Goal: Information Seeking & Learning: Learn about a topic

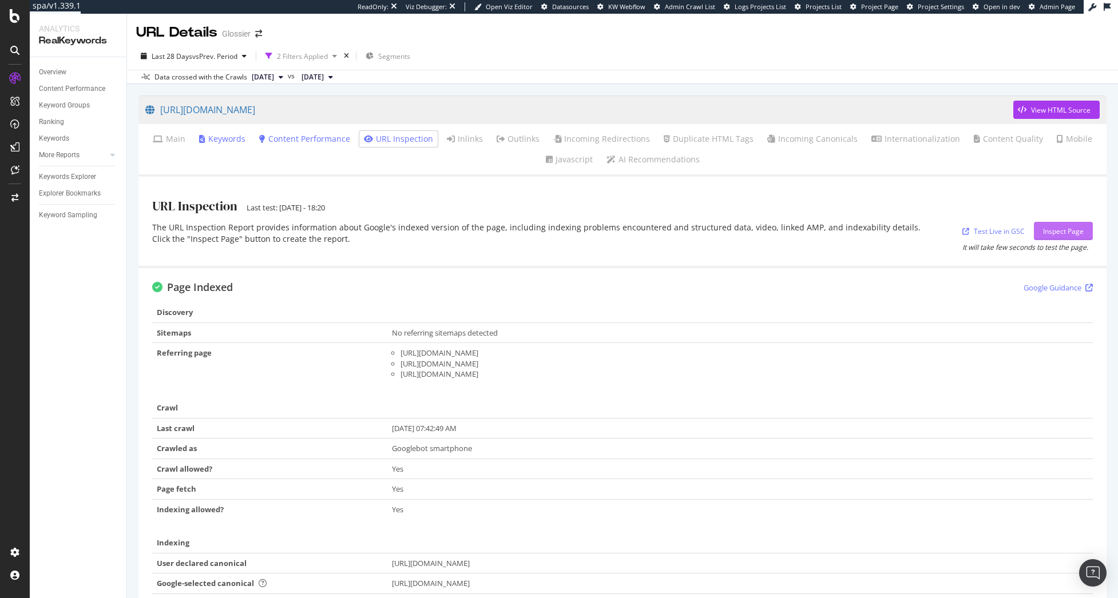
click at [1049, 238] on div "Inspect Page" at bounding box center [1063, 230] width 41 height 17
click at [528, 238] on div "The URL Inspection Report provides information about Google's indexed version o…" at bounding box center [536, 237] width 769 height 30
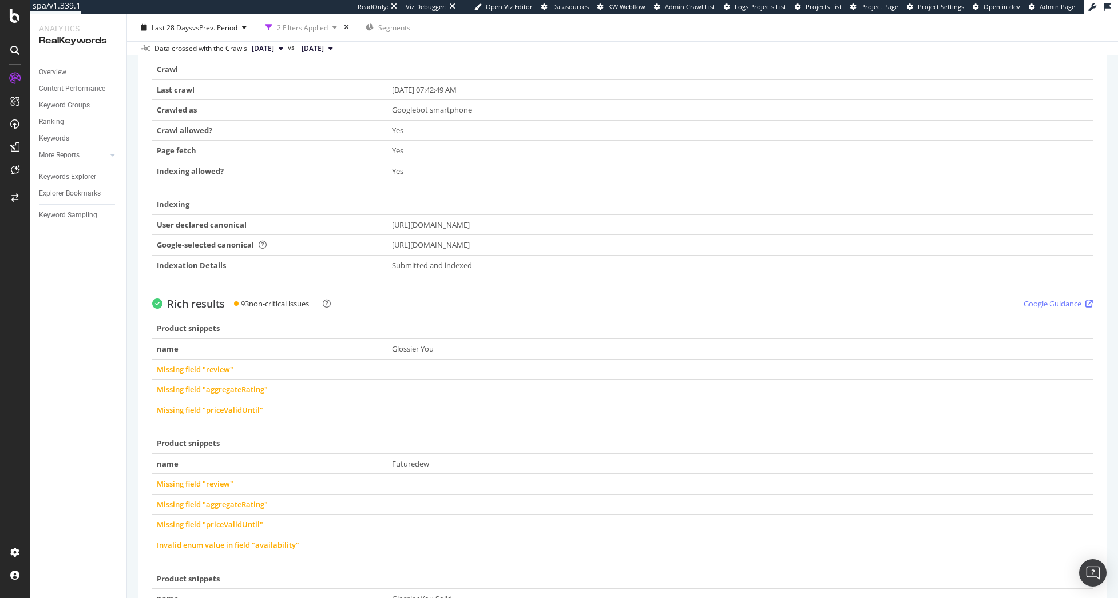
scroll to position [57, 0]
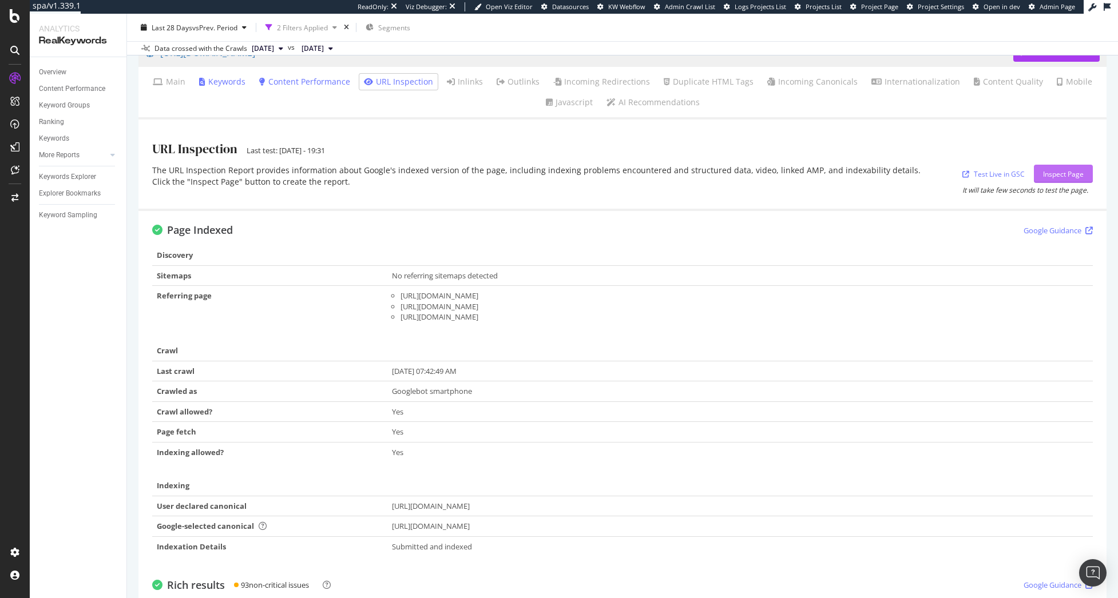
click at [1063, 173] on div "Inspect Page" at bounding box center [1063, 174] width 41 height 10
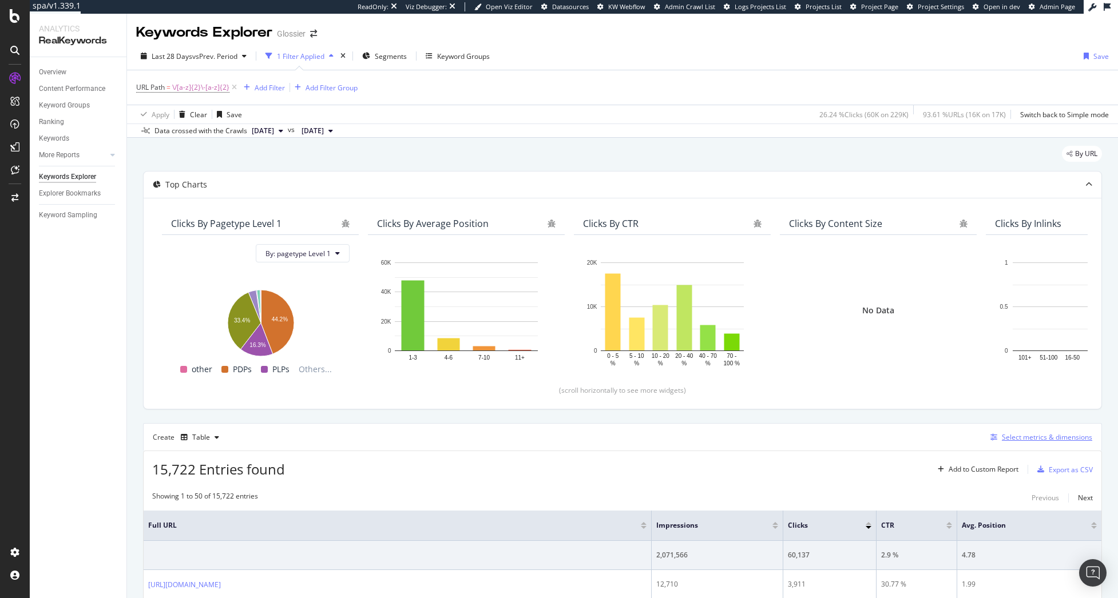
click at [1024, 435] on div "Select metrics & dimensions" at bounding box center [1046, 437] width 90 height 10
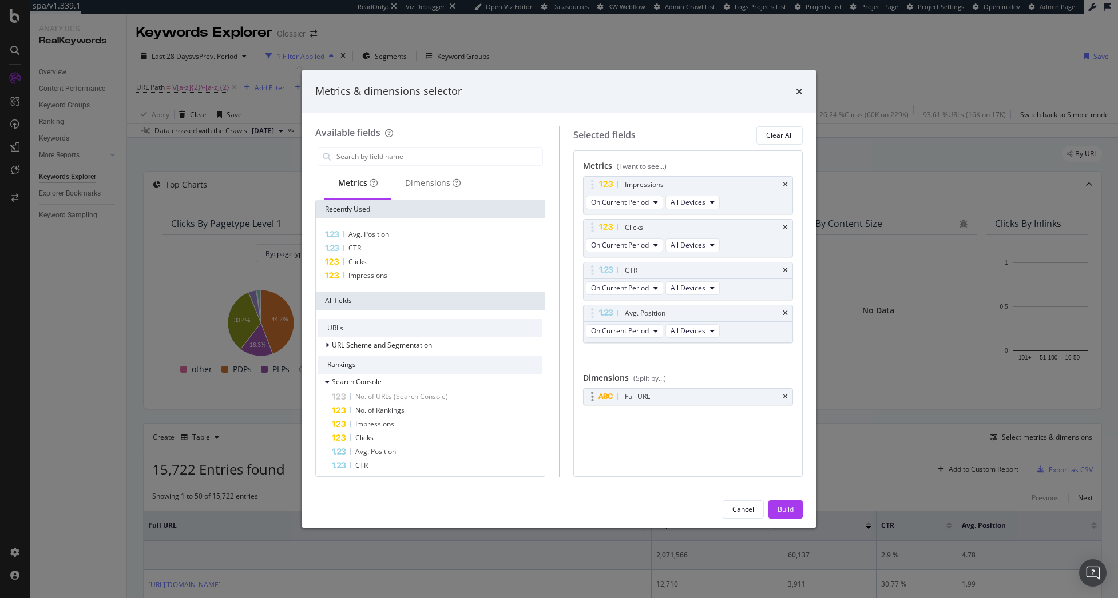
click at [789, 397] on div "Full URL" at bounding box center [687, 397] width 209 height 16
click at [789, 395] on div "Full URL" at bounding box center [687, 397] width 209 height 16
click at [783, 398] on icon "times" at bounding box center [784, 397] width 5 height 7
click at [419, 180] on div "Dimensions" at bounding box center [432, 182] width 55 height 11
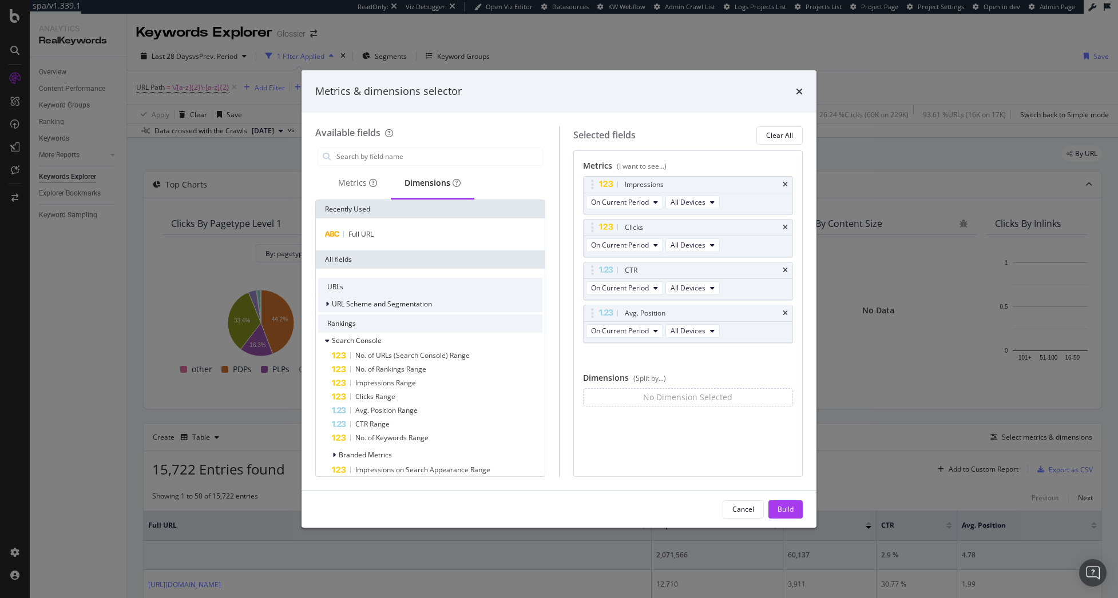
click at [429, 308] on span "URL Scheme and Segmentation" at bounding box center [382, 304] width 100 height 10
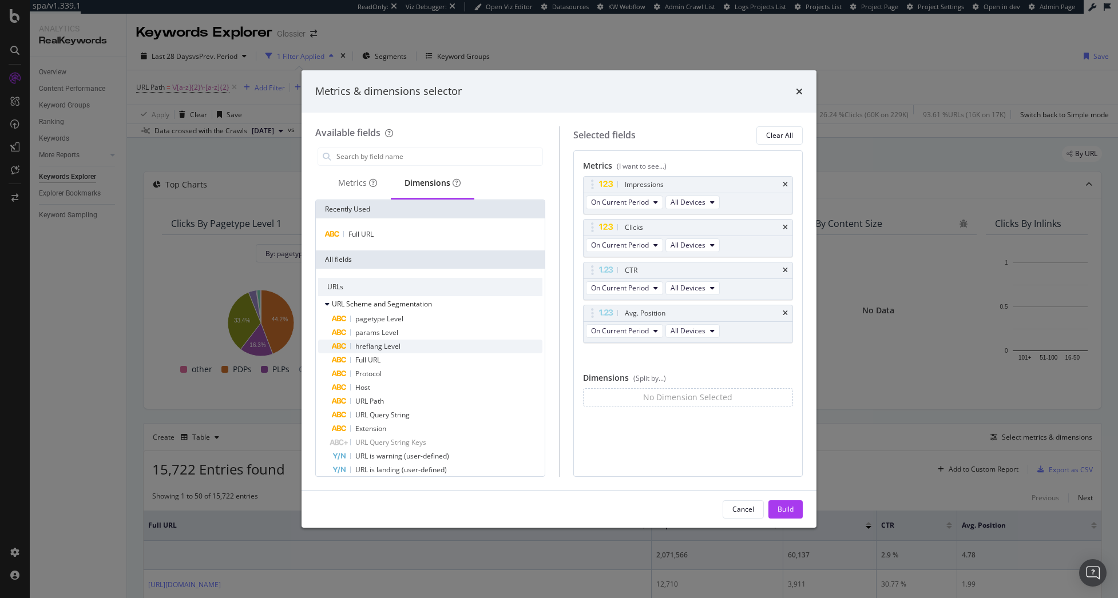
click at [430, 348] on div "hreflang Level" at bounding box center [437, 347] width 210 height 14
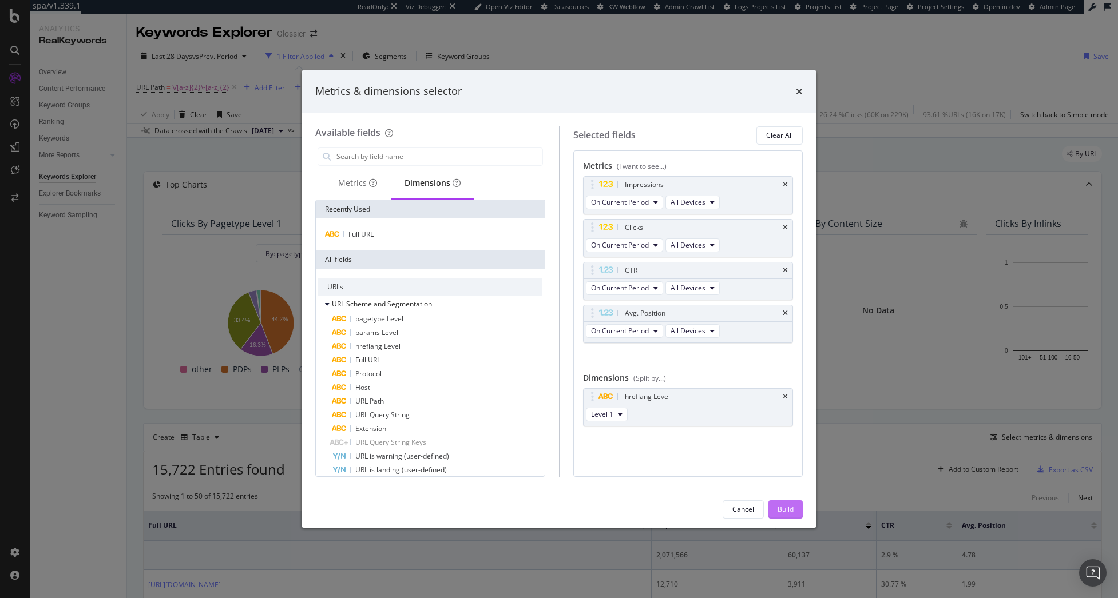
click at [790, 514] on div "Build" at bounding box center [785, 509] width 16 height 10
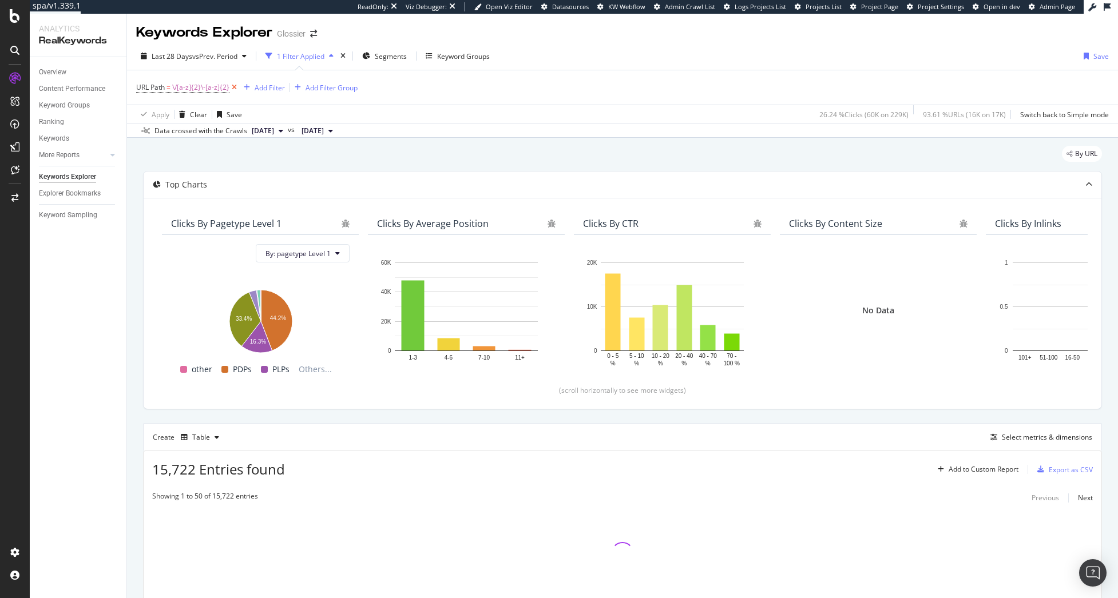
click at [232, 84] on icon at bounding box center [234, 87] width 10 height 11
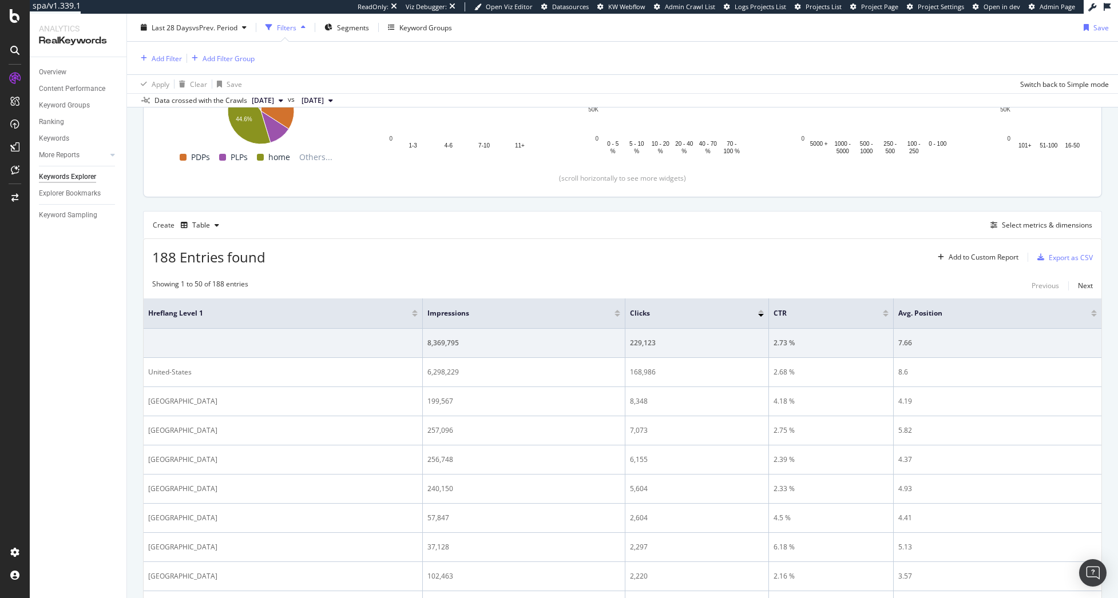
scroll to position [234, 0]
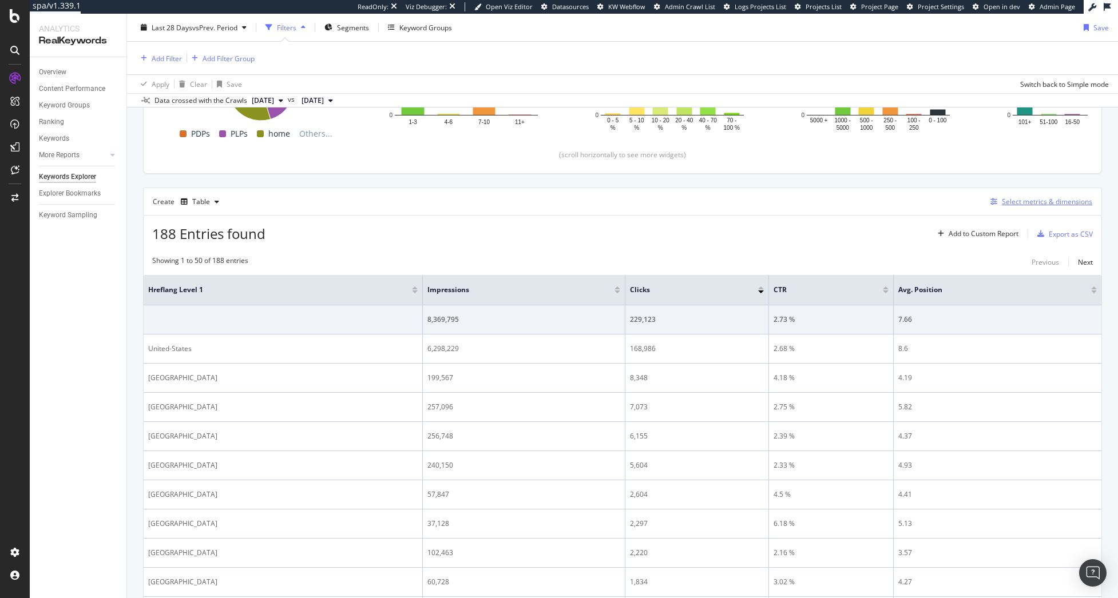
click at [1024, 204] on div "Select metrics & dimensions" at bounding box center [1046, 202] width 90 height 10
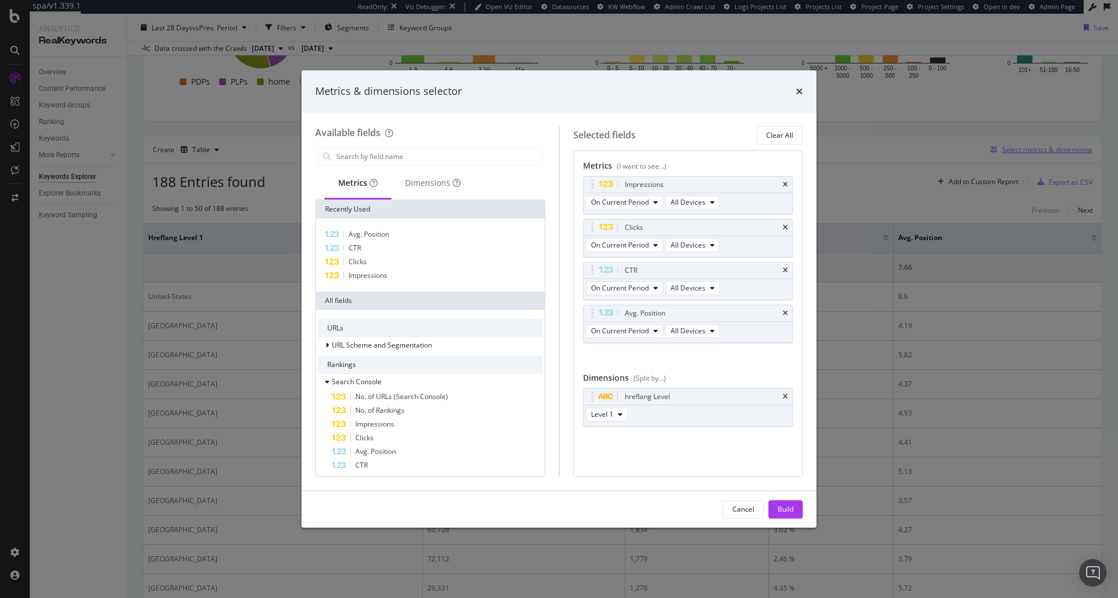
scroll to position [182, 0]
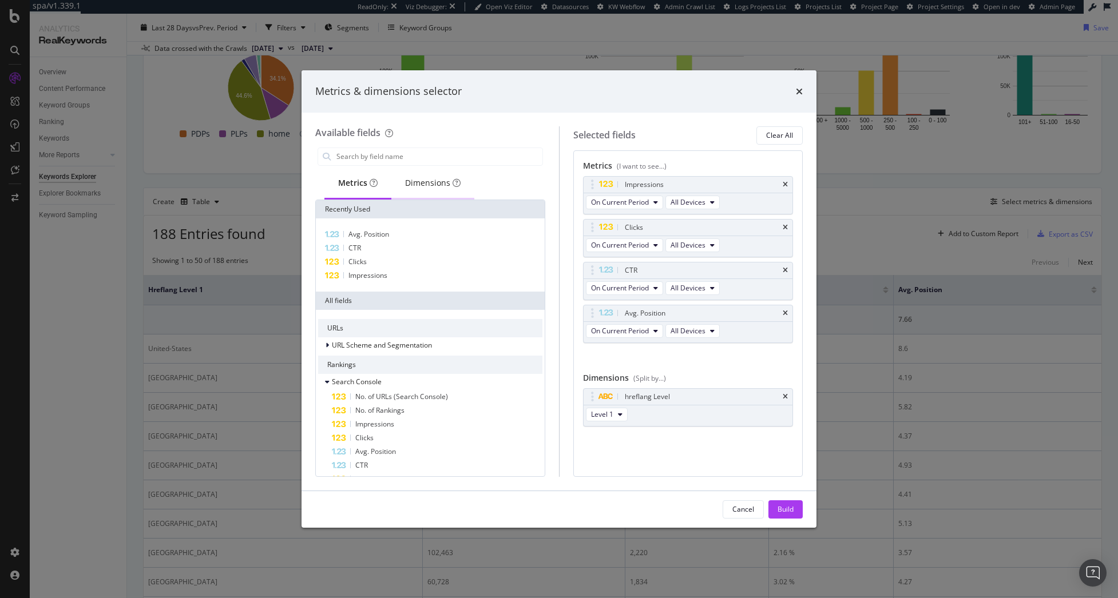
click at [431, 180] on div "Dimensions" at bounding box center [432, 182] width 55 height 11
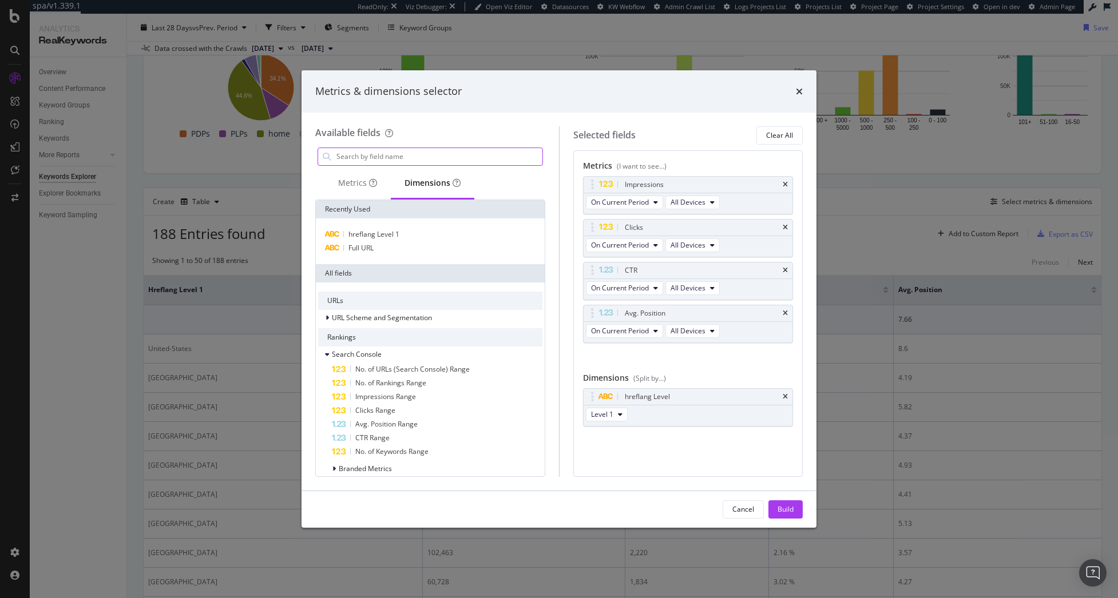
click at [391, 161] on input "modal" at bounding box center [438, 156] width 207 height 17
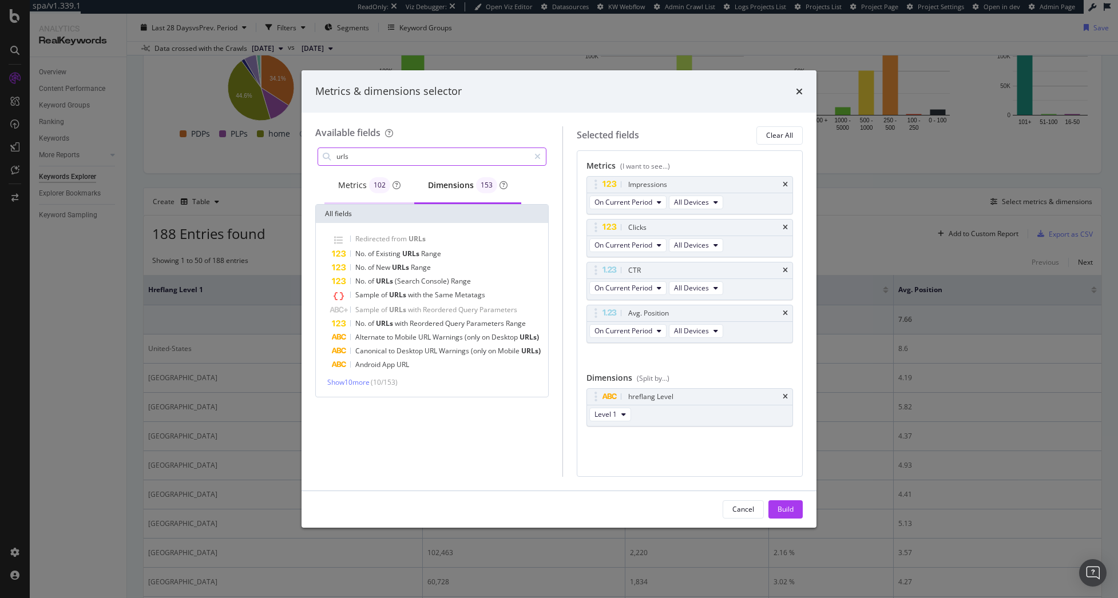
type input "urls"
click at [349, 186] on div "Metrics 102" at bounding box center [369, 185] width 62 height 16
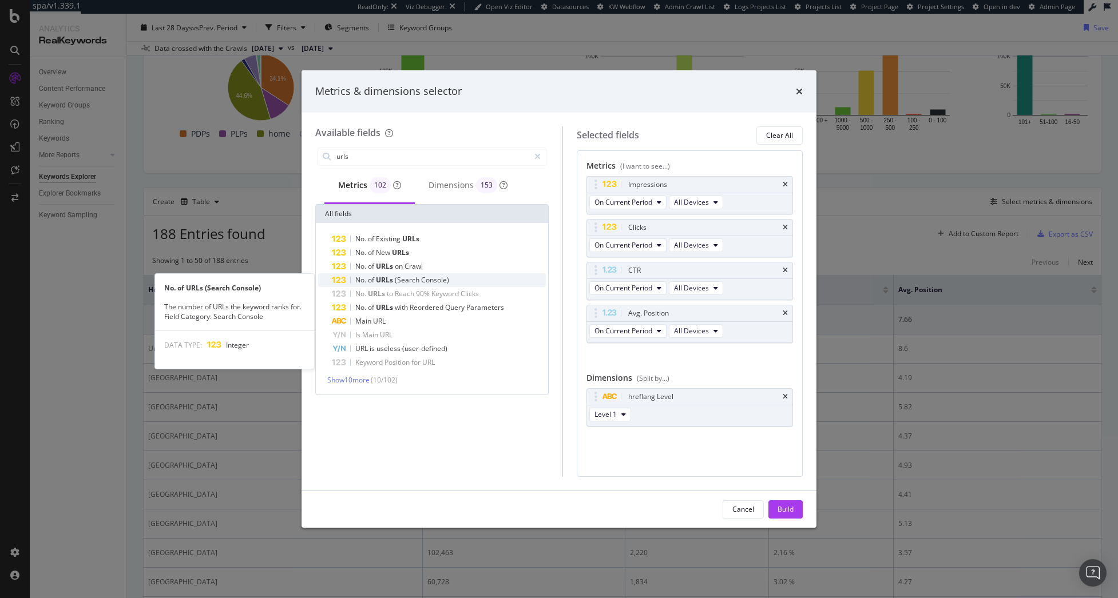
click at [451, 277] on div "No. of URLs (Search Console)" at bounding box center [439, 280] width 214 height 14
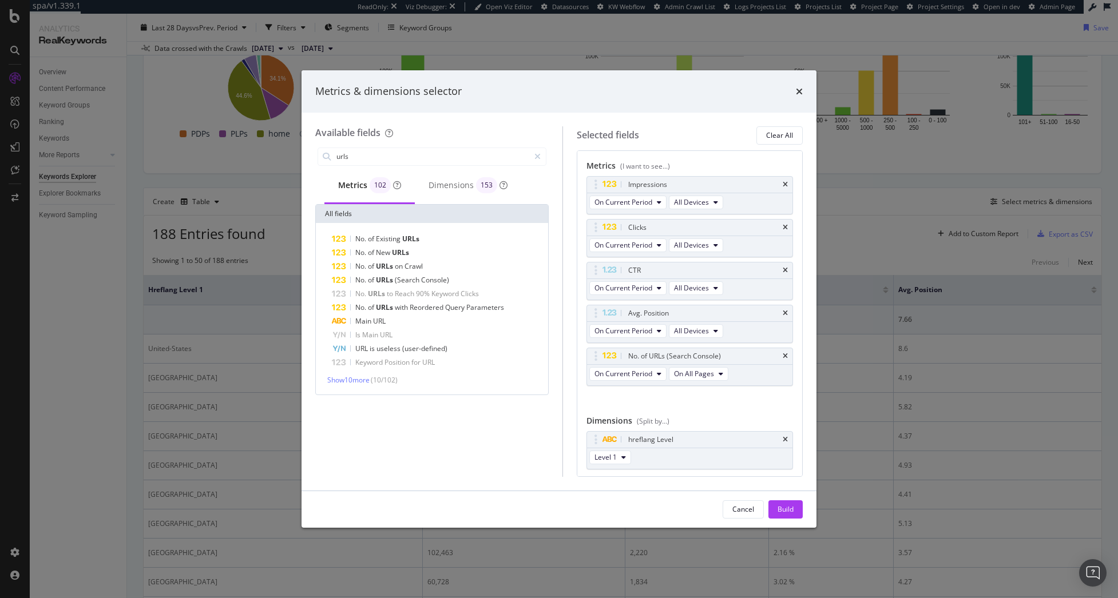
drag, startPoint x: 789, startPoint y: 513, endPoint x: 682, endPoint y: 506, distance: 107.2
click at [788, 512] on div "Build" at bounding box center [785, 509] width 16 height 10
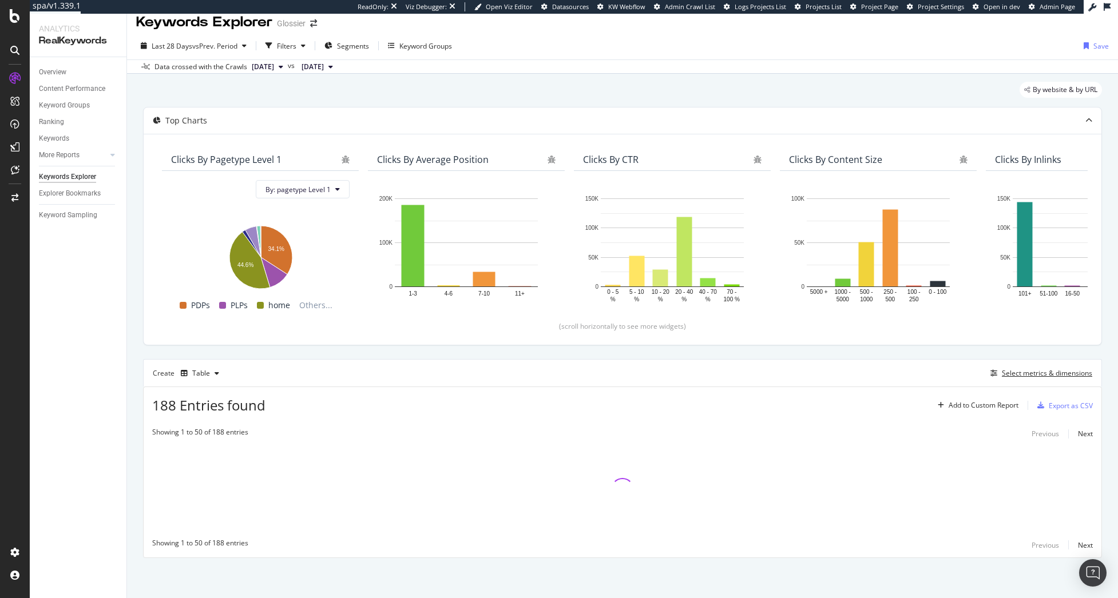
scroll to position [10, 0]
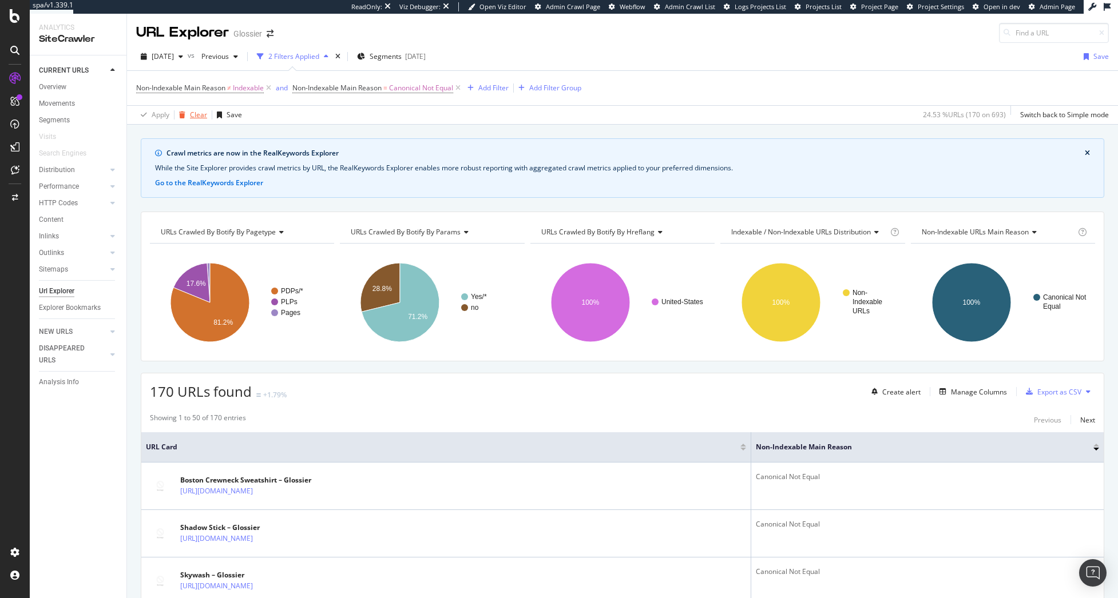
click at [203, 118] on div "Clear" at bounding box center [198, 115] width 17 height 10
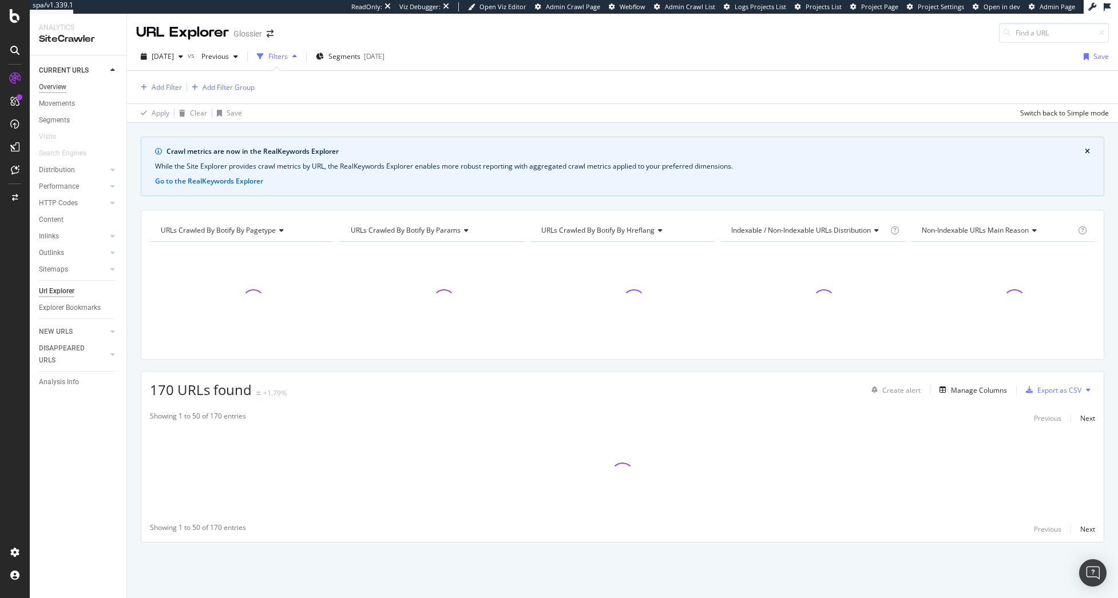
click at [55, 86] on div "Overview" at bounding box center [52, 87] width 27 height 12
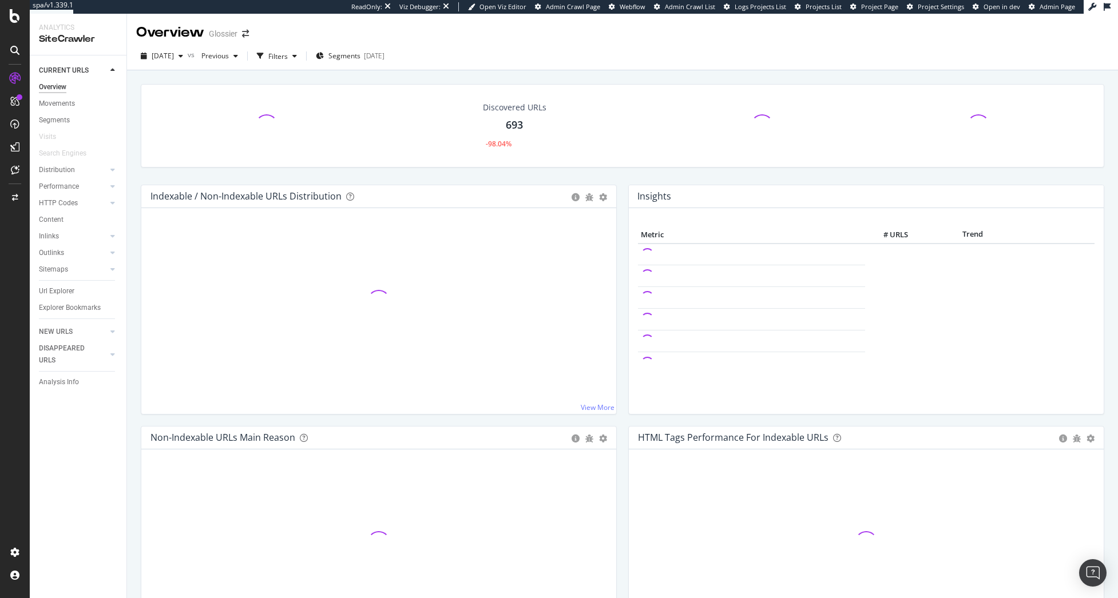
click at [55, 86] on div "Overview" at bounding box center [52, 87] width 27 height 12
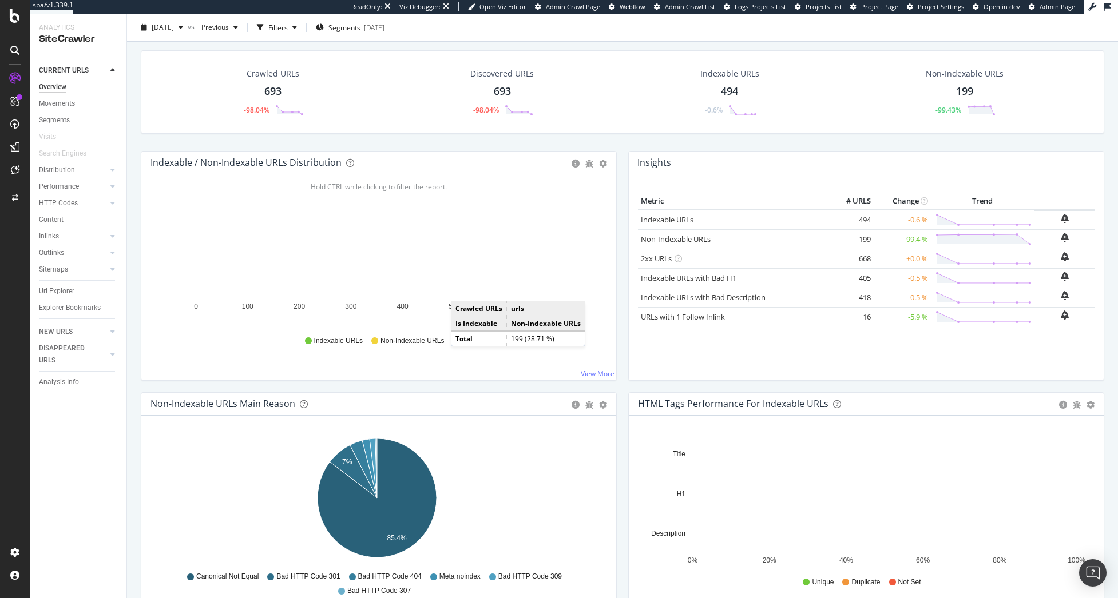
scroll to position [114, 0]
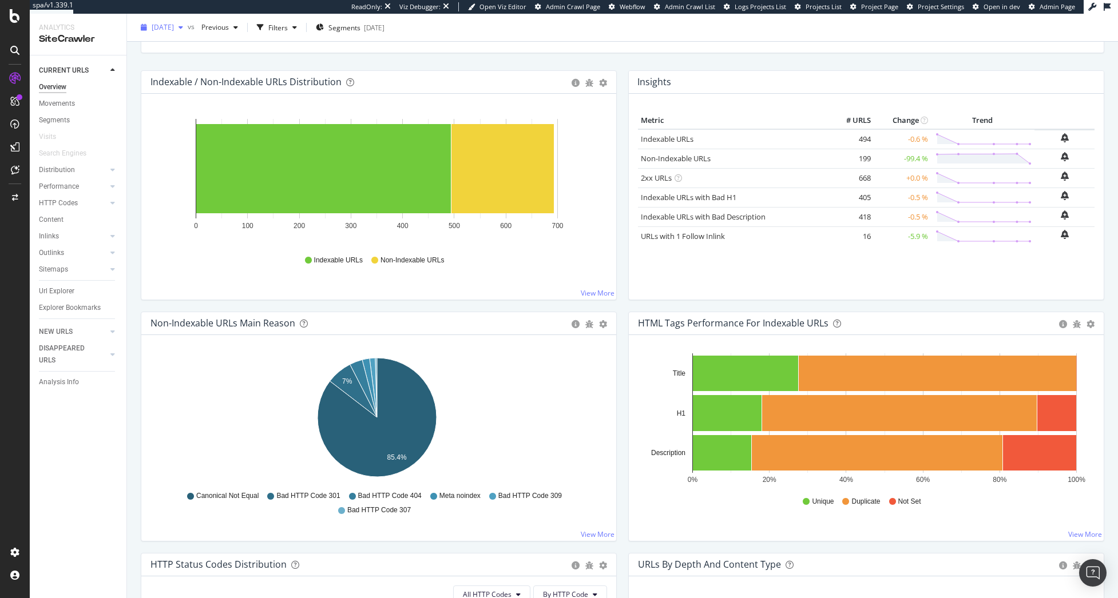
click at [168, 20] on div "[DATE]" at bounding box center [161, 27] width 51 height 17
click at [171, 90] on div "[DATE]" at bounding box center [182, 90] width 59 height 10
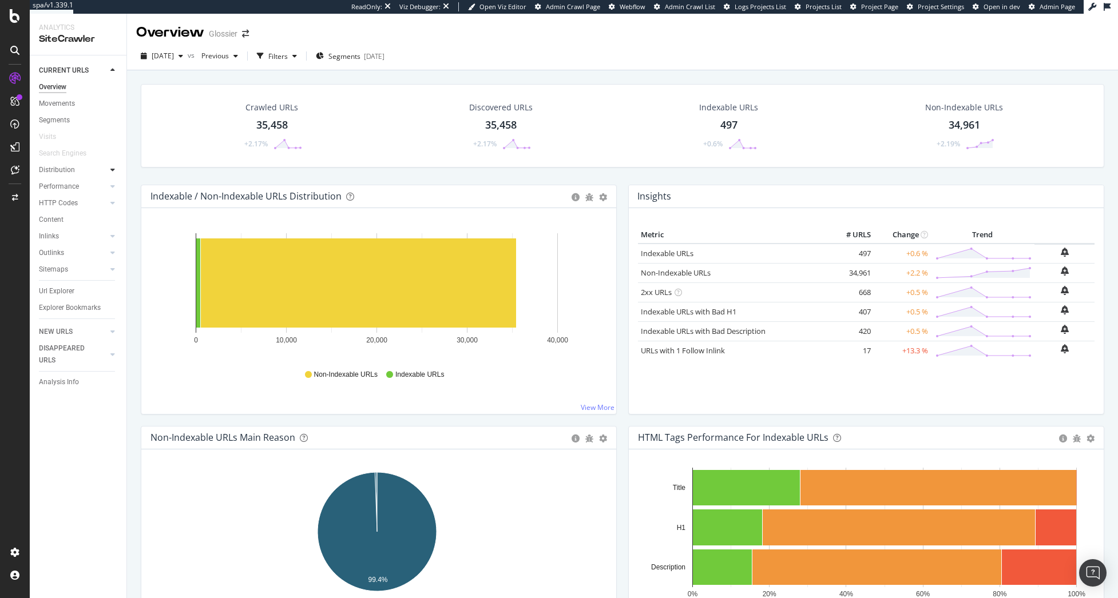
click at [114, 171] on icon at bounding box center [112, 169] width 5 height 7
click at [75, 236] on div "Internationalization" at bounding box center [74, 236] width 61 height 12
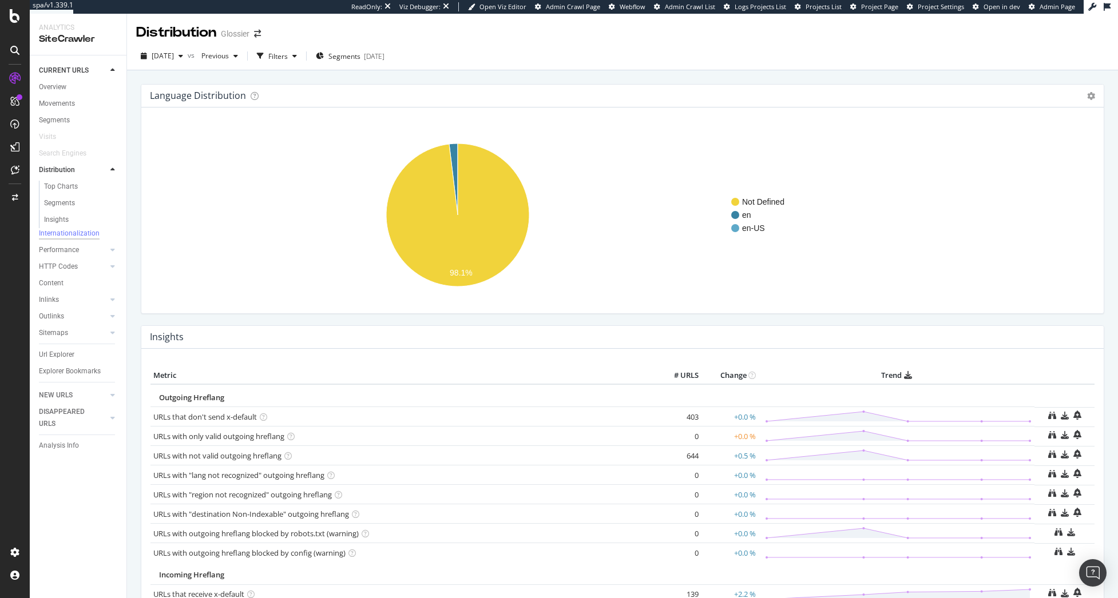
click at [686, 455] on td "644" at bounding box center [678, 455] width 46 height 19
click at [252, 454] on link "URLs with not valid outgoing hreflang" at bounding box center [217, 456] width 128 height 10
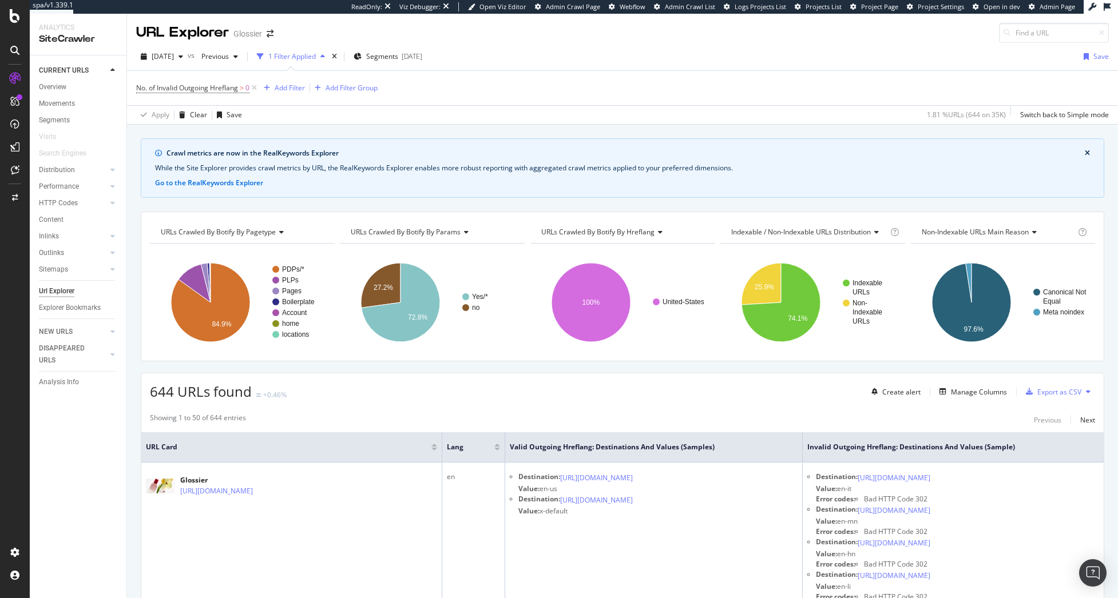
drag, startPoint x: 446, startPoint y: 387, endPoint x: 271, endPoint y: 258, distance: 217.6
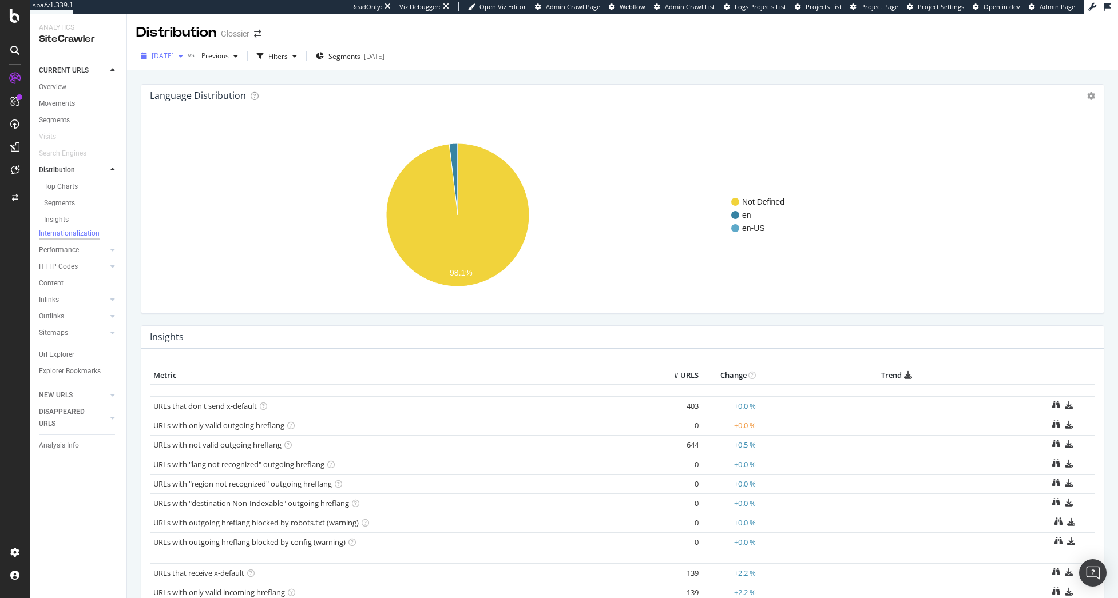
click at [182, 62] on div "2025 Oct. 12th" at bounding box center [161, 55] width 51 height 17
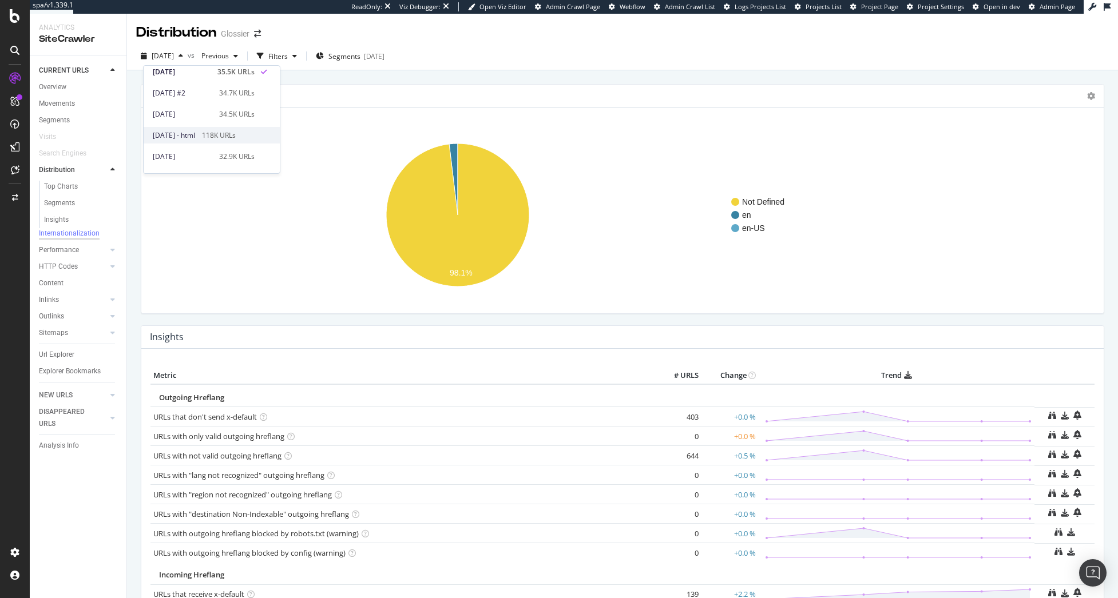
scroll to position [57, 0]
click at [184, 124] on span "2025 Sep. 26th - html" at bounding box center [174, 125] width 42 height 10
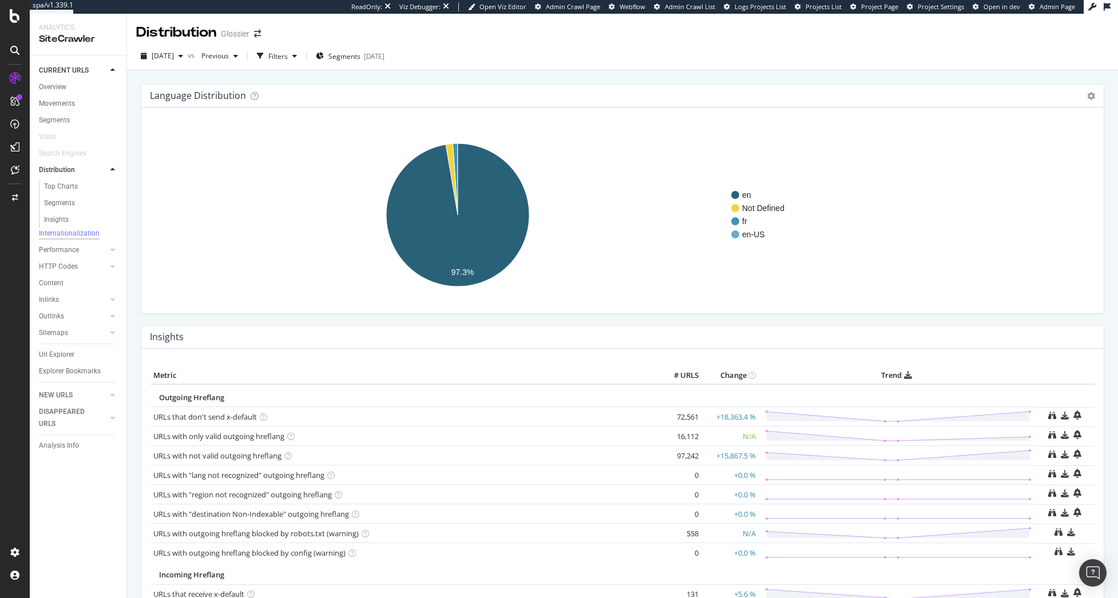
scroll to position [57, 0]
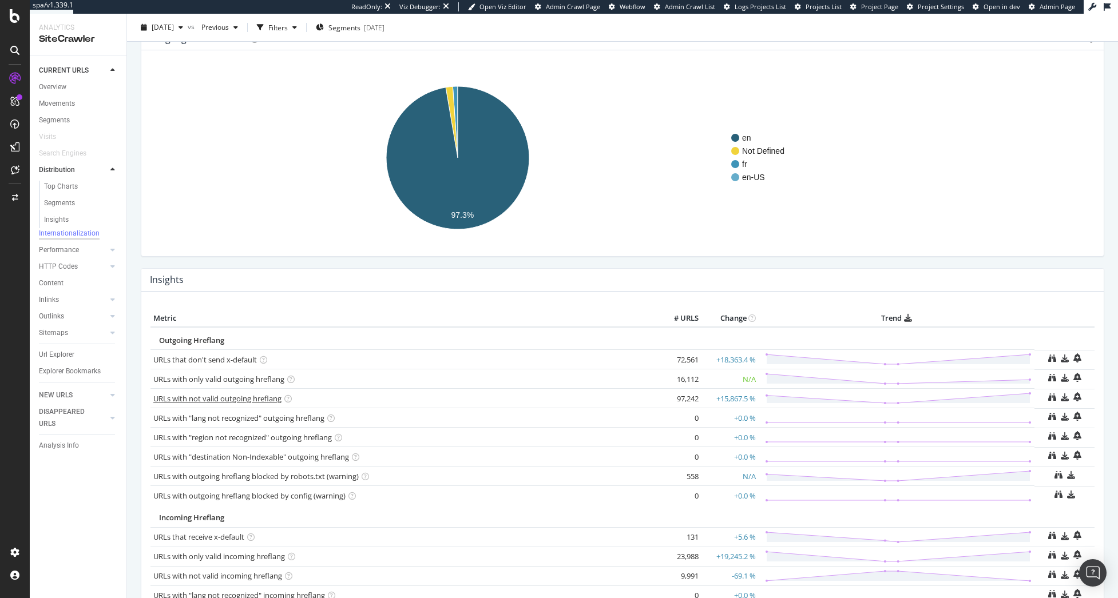
click at [259, 397] on link "URLs with not valid outgoing hreflang" at bounding box center [217, 399] width 128 height 10
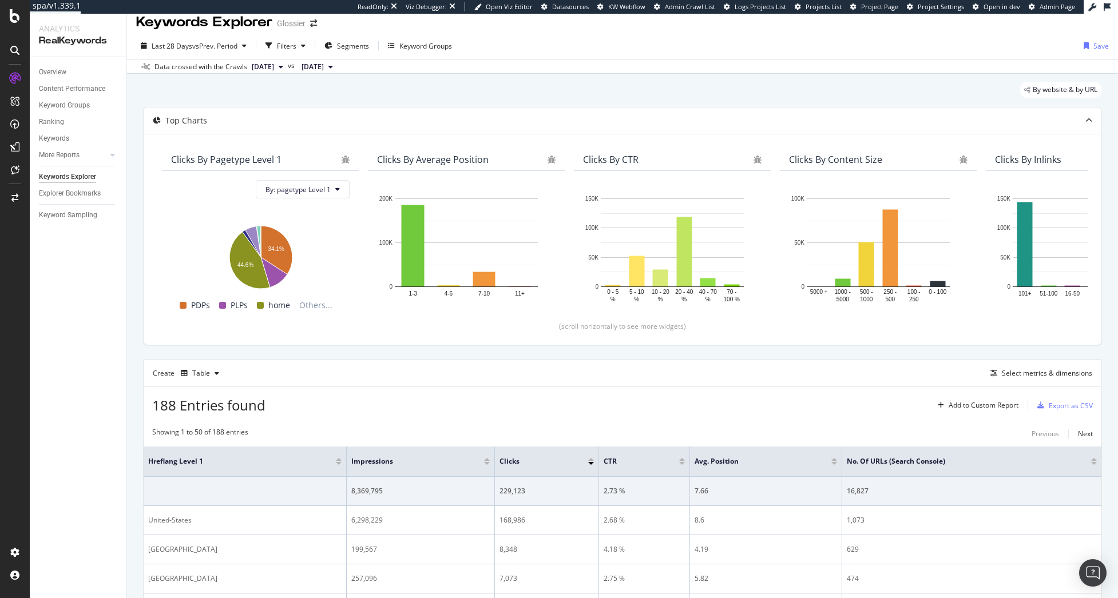
scroll to position [182, 0]
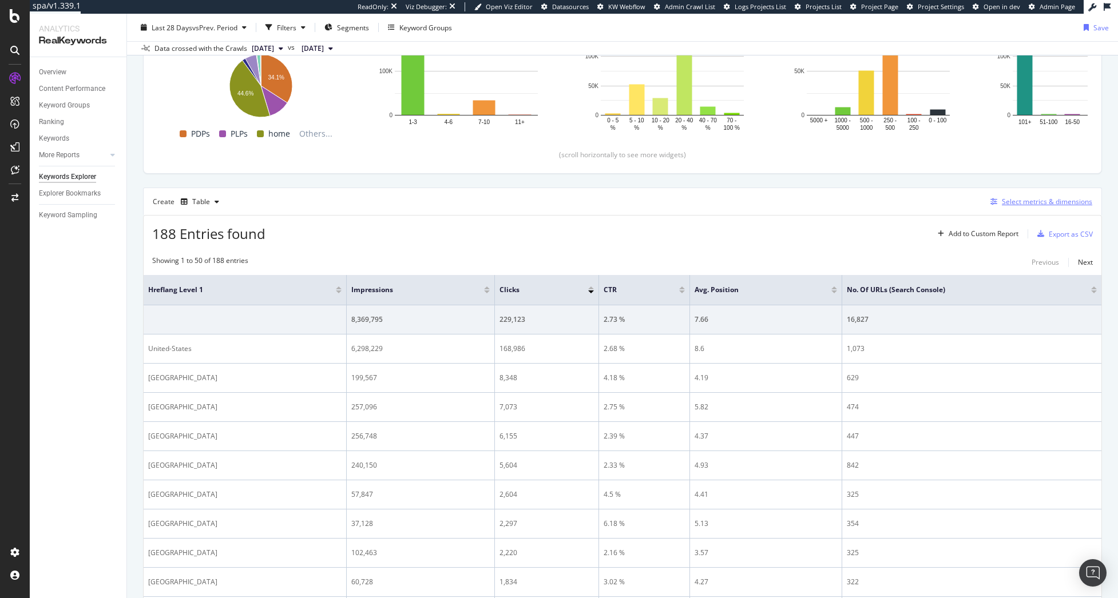
click at [1043, 205] on div "Select metrics & dimensions" at bounding box center [1046, 202] width 90 height 10
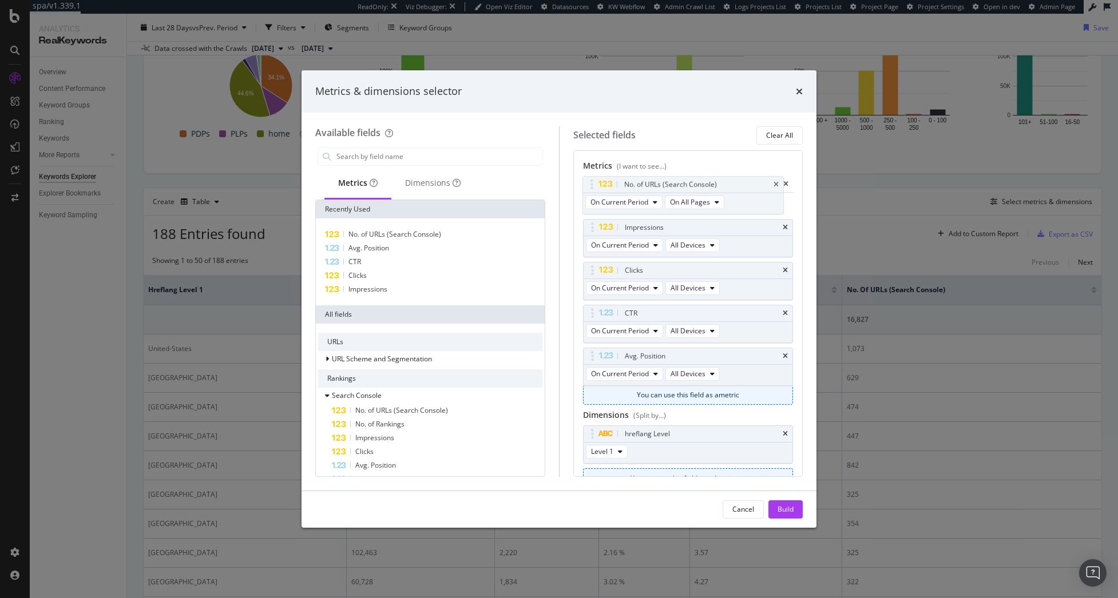
drag, startPoint x: 591, startPoint y: 359, endPoint x: 544, endPoint y: 179, distance: 186.3
click at [590, 185] on body "spa/v1.339.1 ReadOnly: Viz Debugger: Open Viz Editor Datasources KW Webflow Adm…" at bounding box center [559, 299] width 1118 height 598
click at [399, 153] on input "modal" at bounding box center [438, 156] width 207 height 17
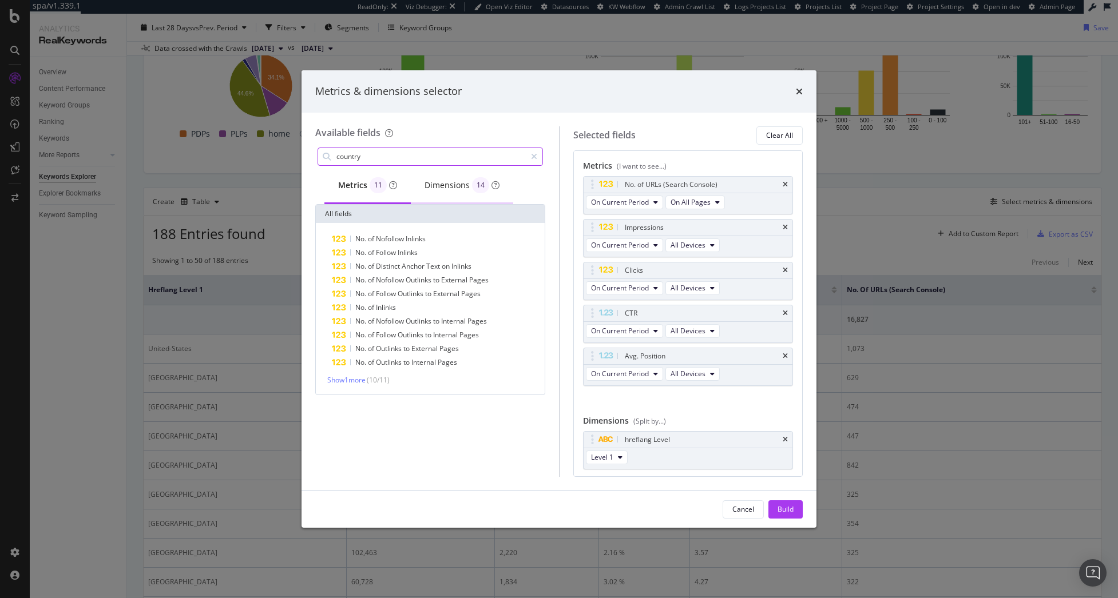
type input "country"
click at [459, 184] on div "Dimensions 14" at bounding box center [461, 185] width 75 height 16
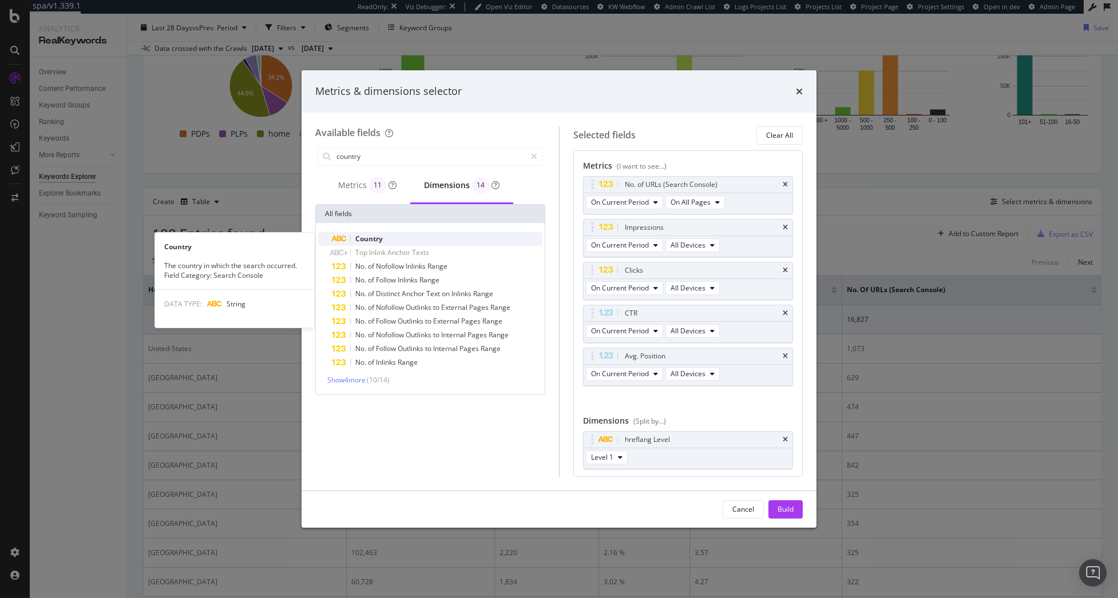
click at [456, 235] on div "Country" at bounding box center [437, 239] width 210 height 14
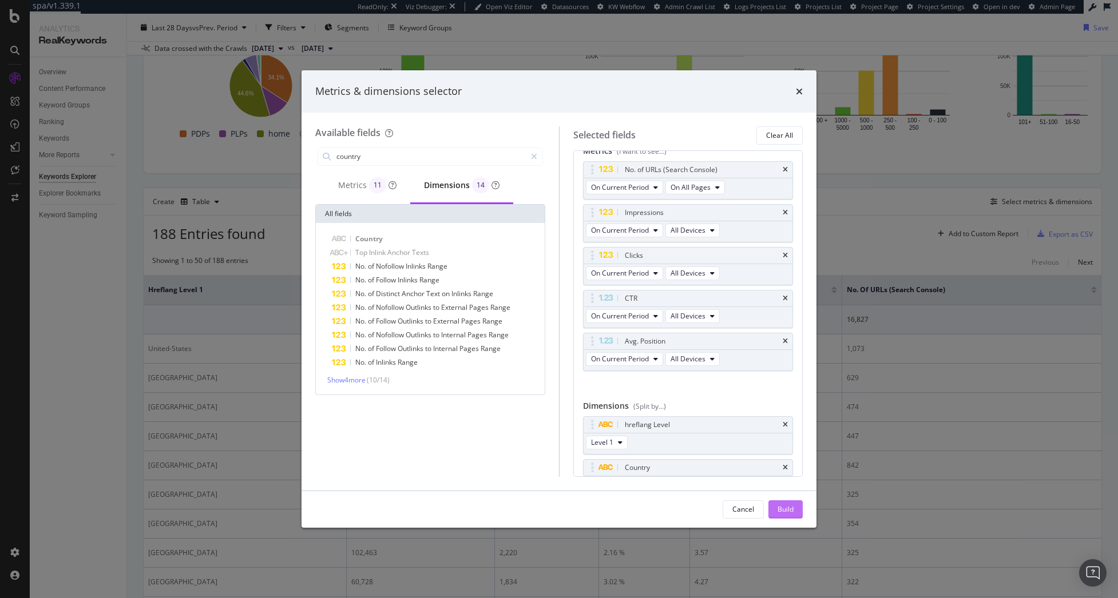
click at [792, 508] on div "Build" at bounding box center [785, 509] width 16 height 10
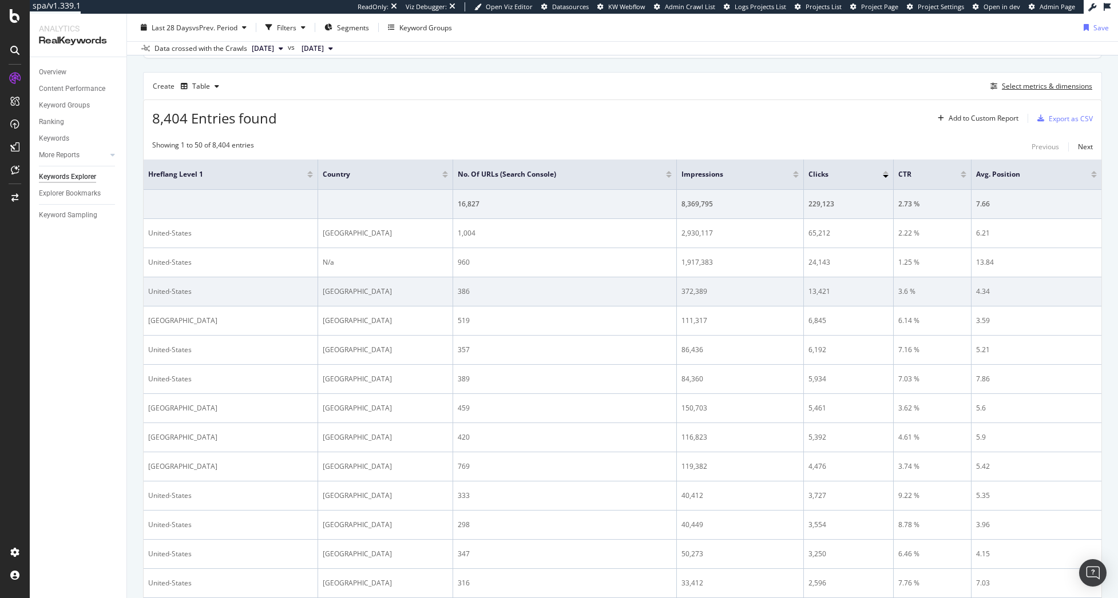
scroll to position [10, 0]
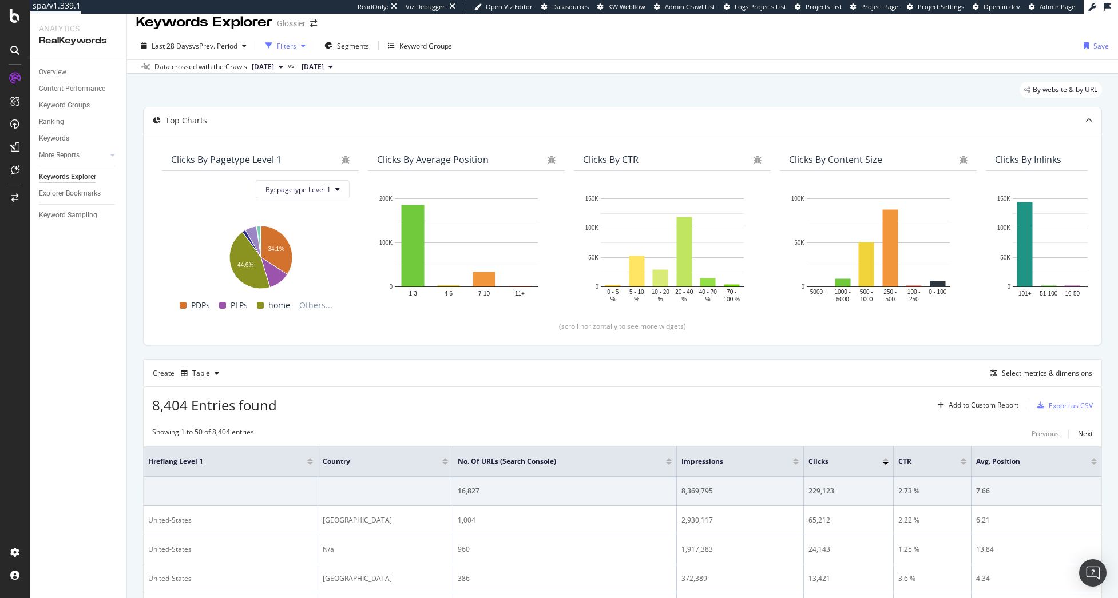
click at [289, 47] on div "Filters" at bounding box center [286, 46] width 19 height 10
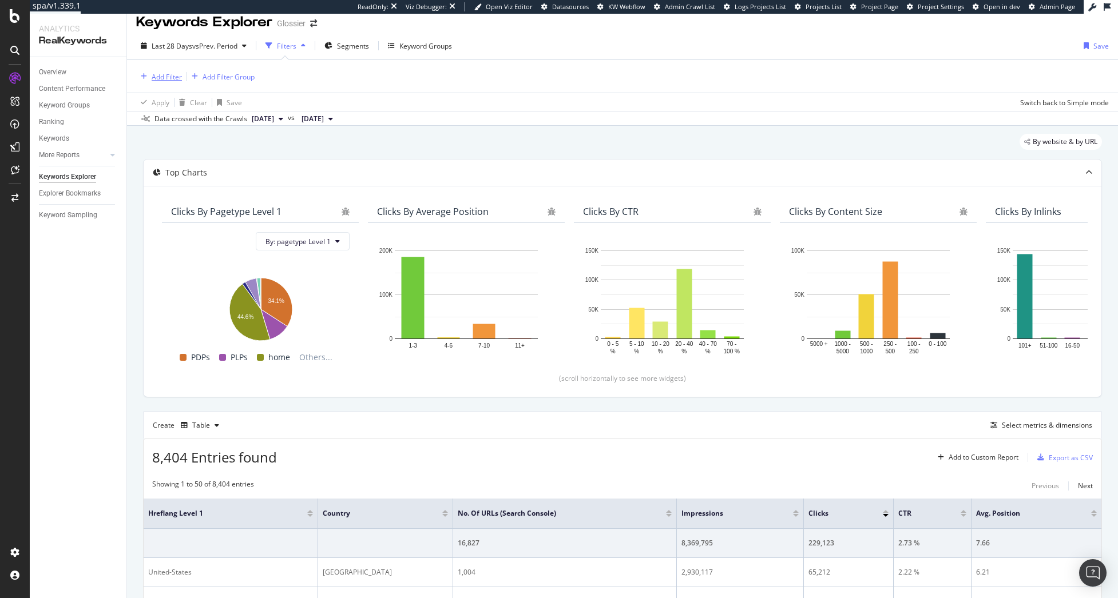
click at [164, 77] on div "Add Filter" at bounding box center [167, 77] width 30 height 10
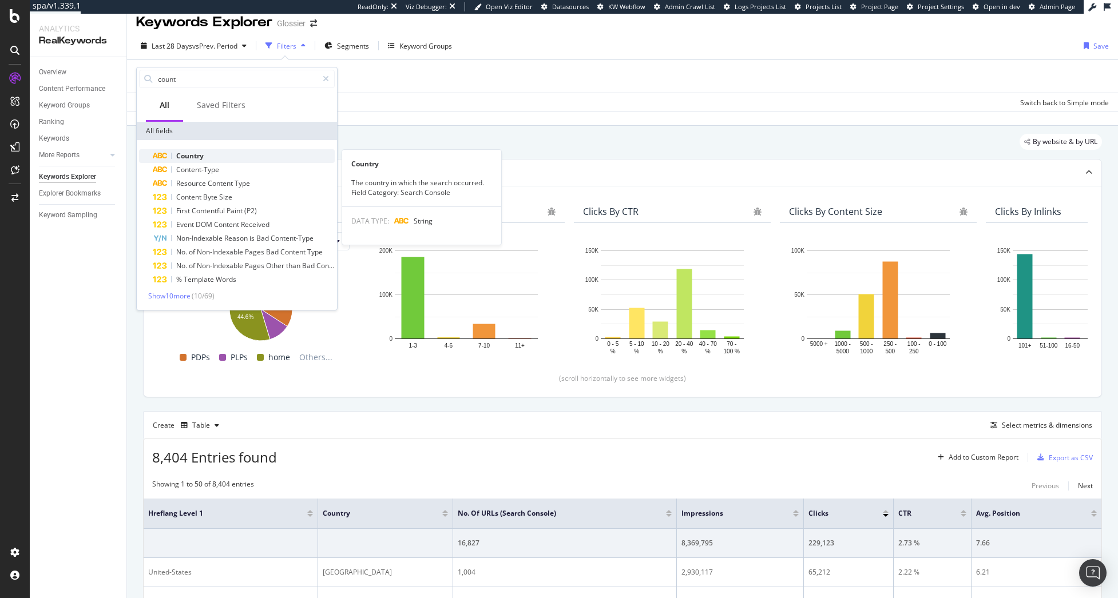
type input "count"
click at [205, 150] on div "Country" at bounding box center [244, 156] width 182 height 14
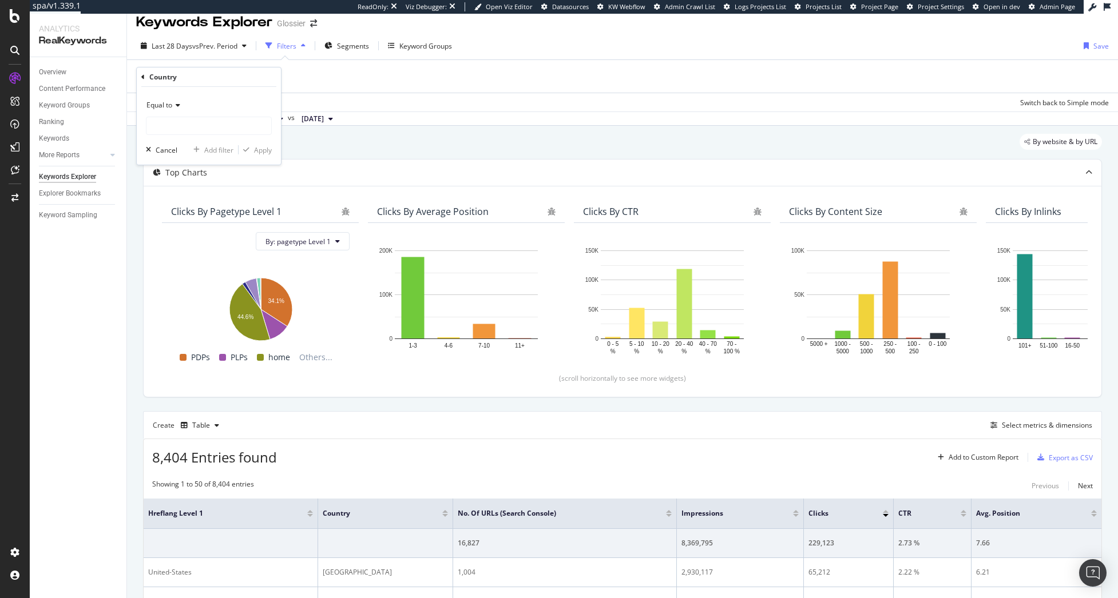
click at [177, 108] on icon at bounding box center [176, 105] width 8 height 7
click at [84, 322] on div "Overview Content Performance Keyword Groups Ranking Keywords More Reports Count…" at bounding box center [78, 327] width 97 height 541
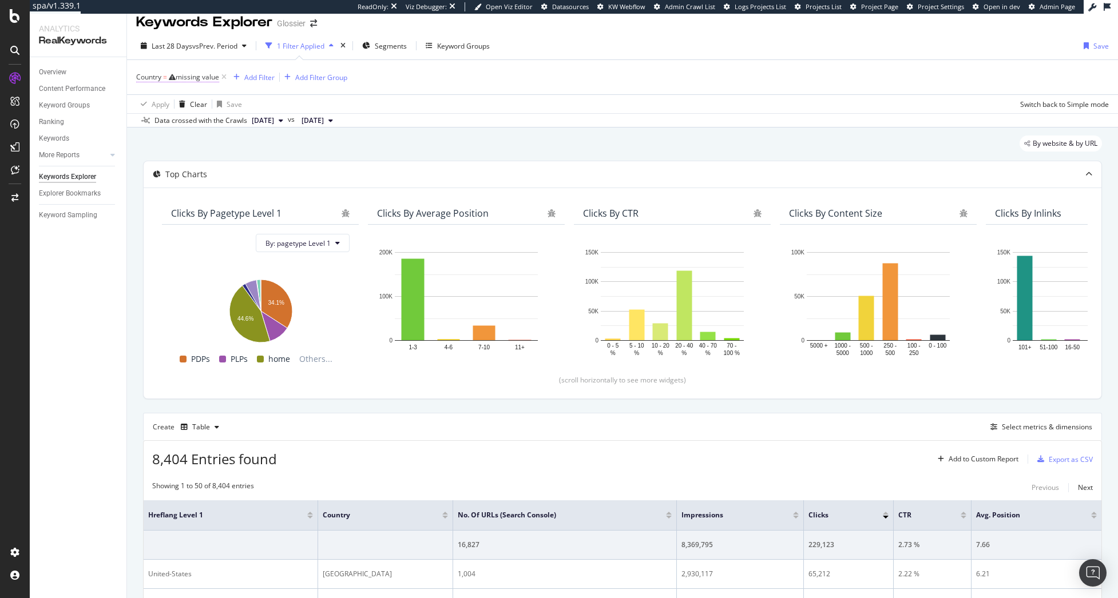
click at [186, 79] on div "missing value" at bounding box center [197, 77] width 43 height 10
click at [176, 102] on icon at bounding box center [176, 104] width 8 height 7
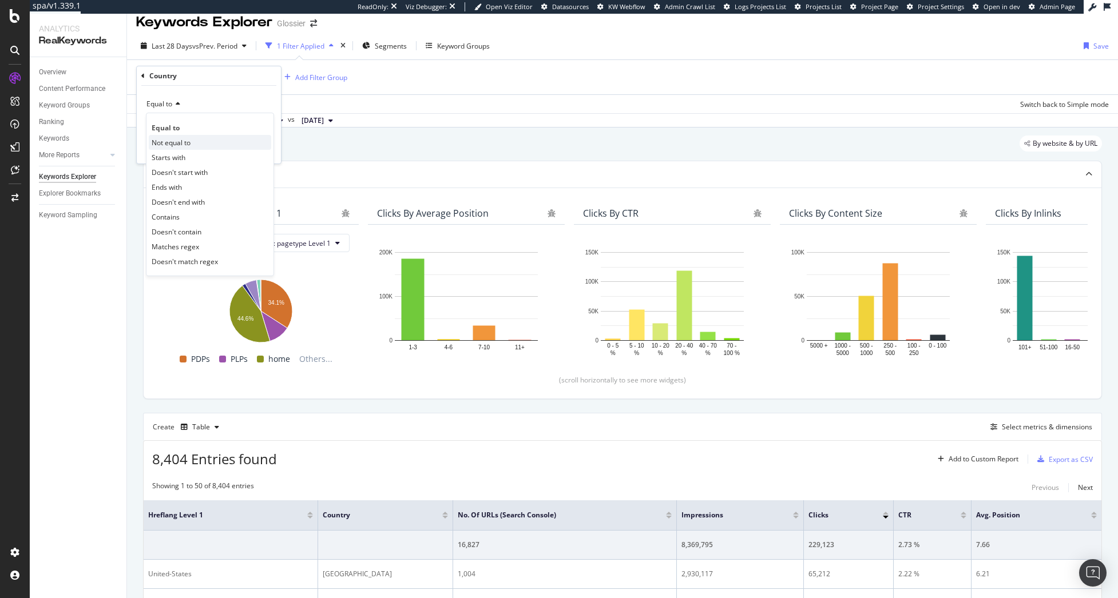
click at [188, 141] on span "Not equal to" at bounding box center [171, 143] width 39 height 10
click at [191, 126] on input "text" at bounding box center [208, 125] width 125 height 18
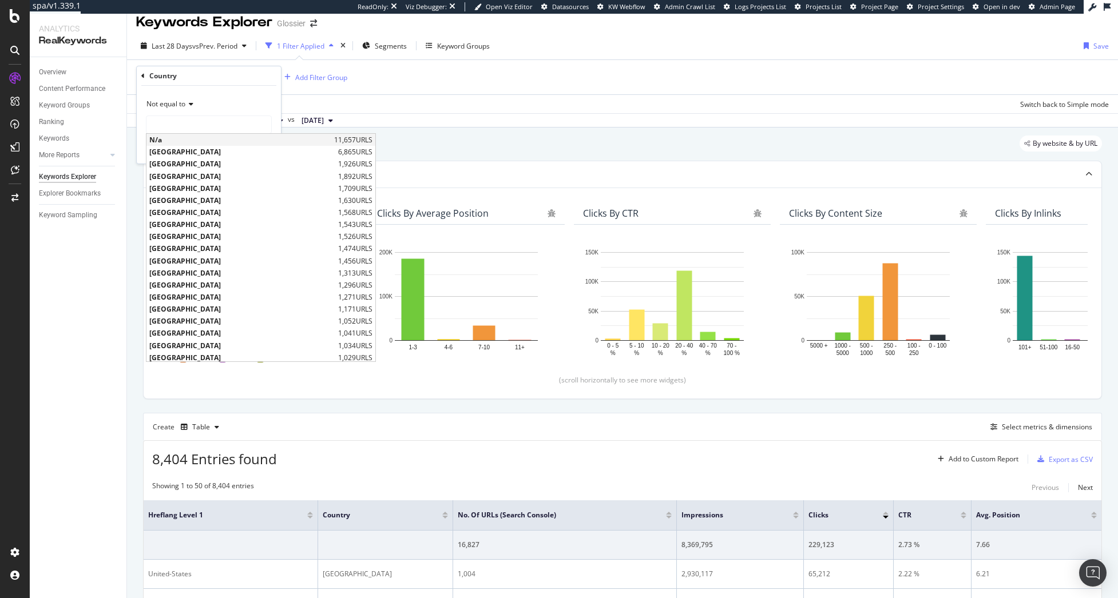
click at [197, 137] on span "N/a" at bounding box center [240, 140] width 182 height 10
type input "N/a"
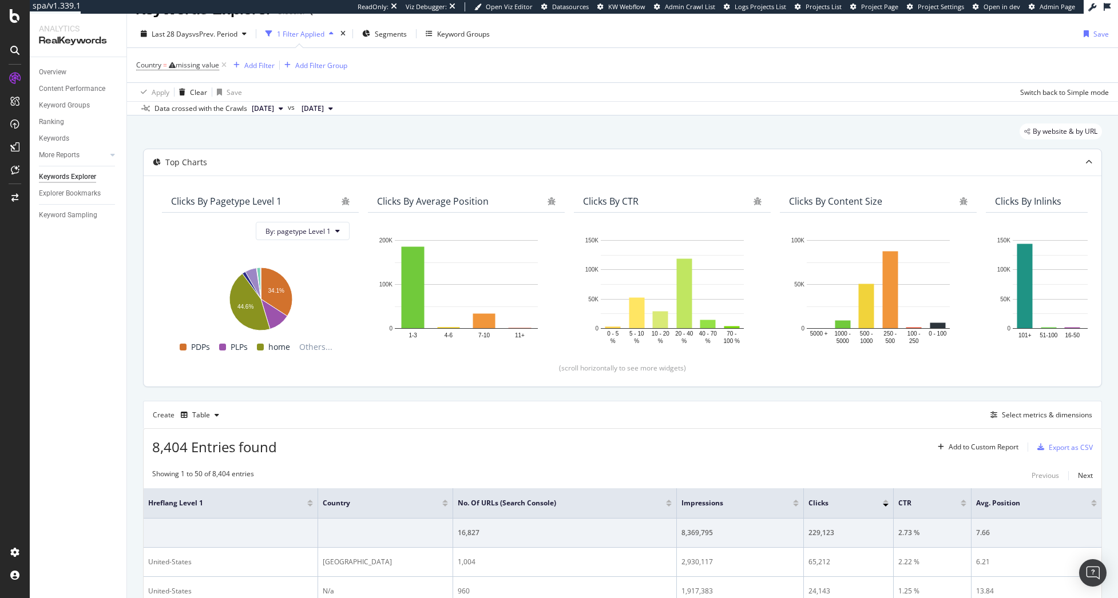
scroll to position [0, 0]
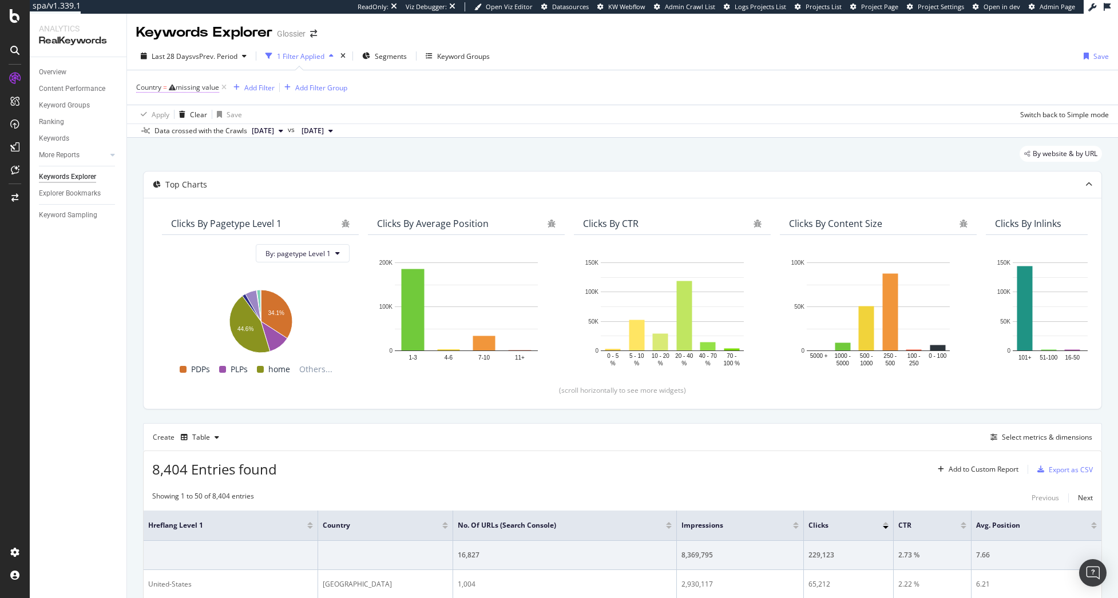
click at [202, 84] on div "missing value" at bounding box center [197, 87] width 43 height 10
click at [157, 111] on span "Equal to" at bounding box center [159, 114] width 26 height 10
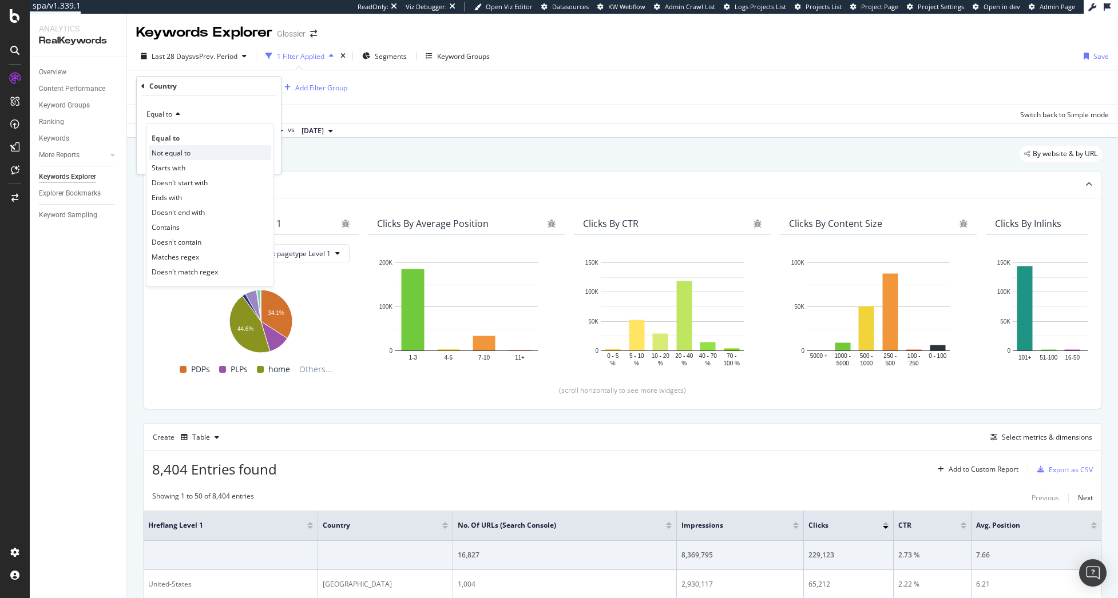
click at [197, 153] on div "Not equal to" at bounding box center [210, 152] width 122 height 15
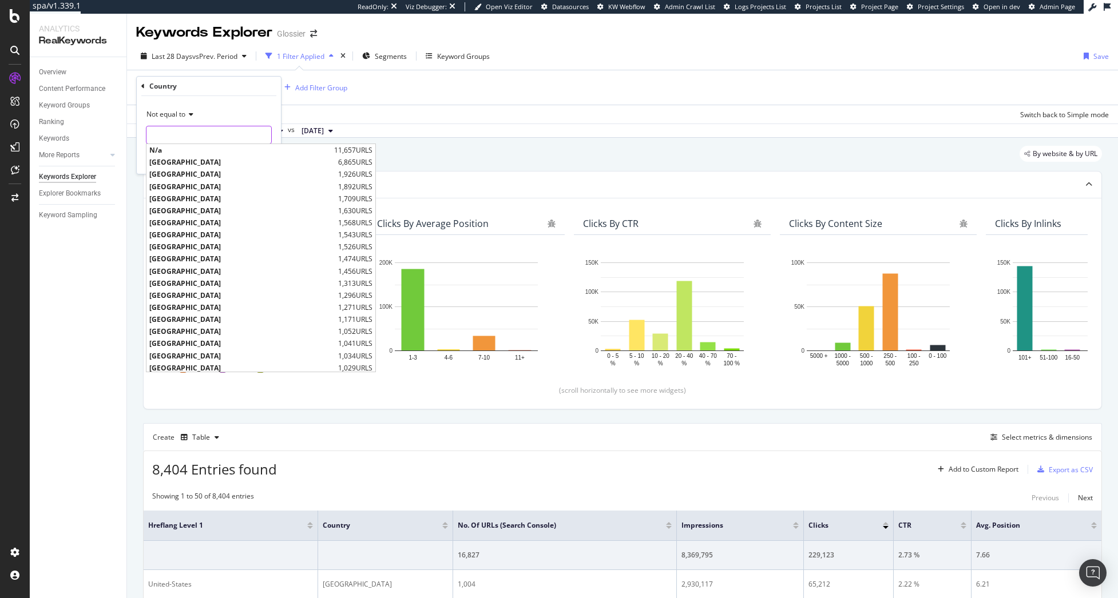
click at [189, 132] on input "text" at bounding box center [208, 135] width 125 height 18
click at [193, 150] on span "N/a" at bounding box center [240, 150] width 182 height 10
type input "N/a"
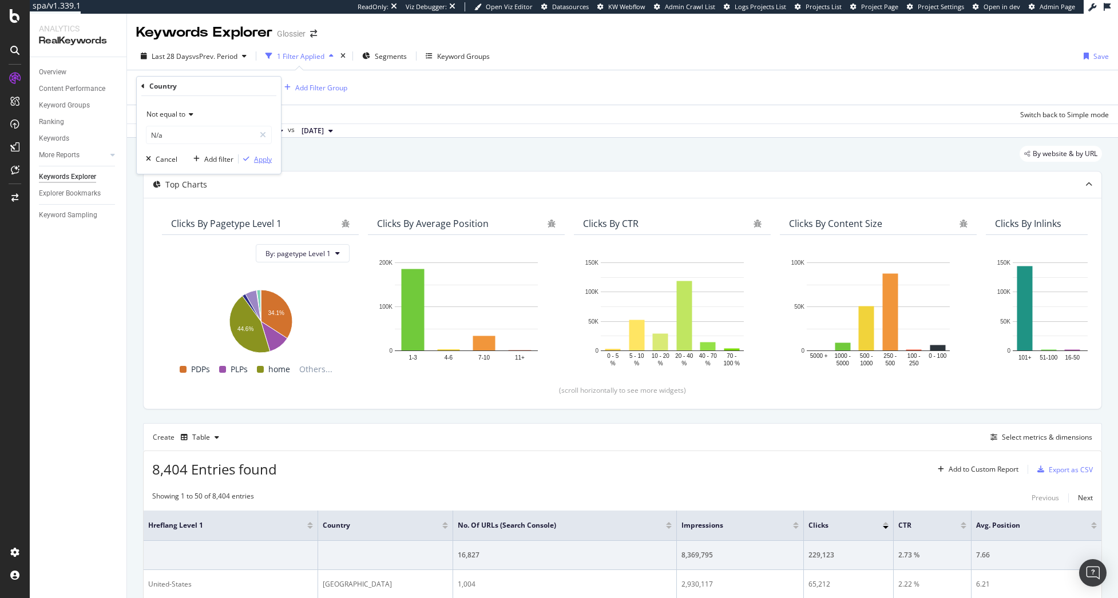
click at [266, 158] on div "Apply" at bounding box center [263, 159] width 18 height 10
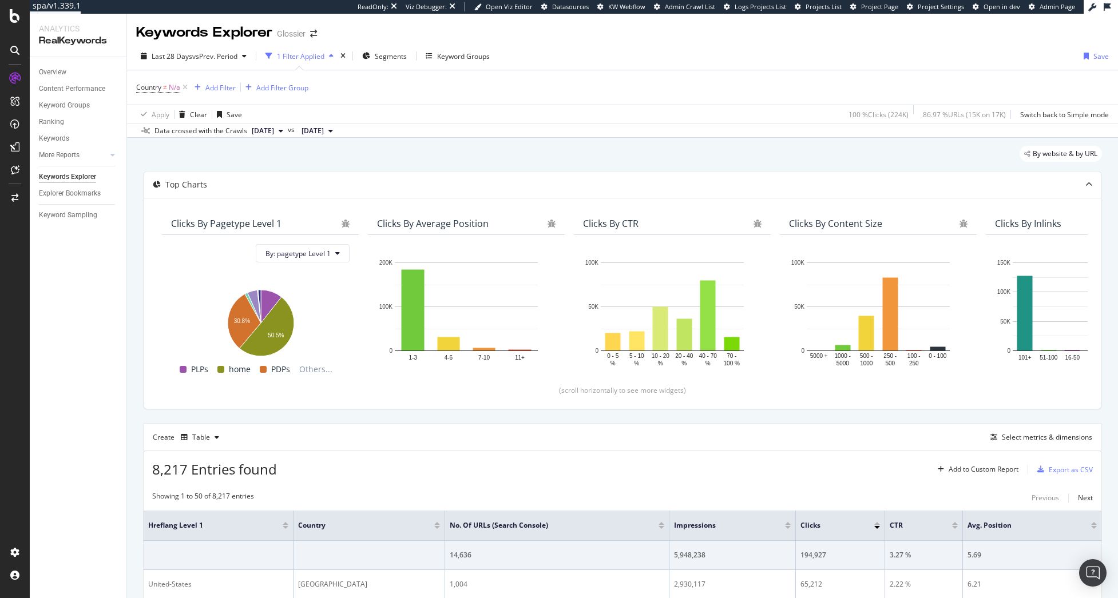
click at [464, 148] on div "By website & by URL" at bounding box center [622, 158] width 959 height 25
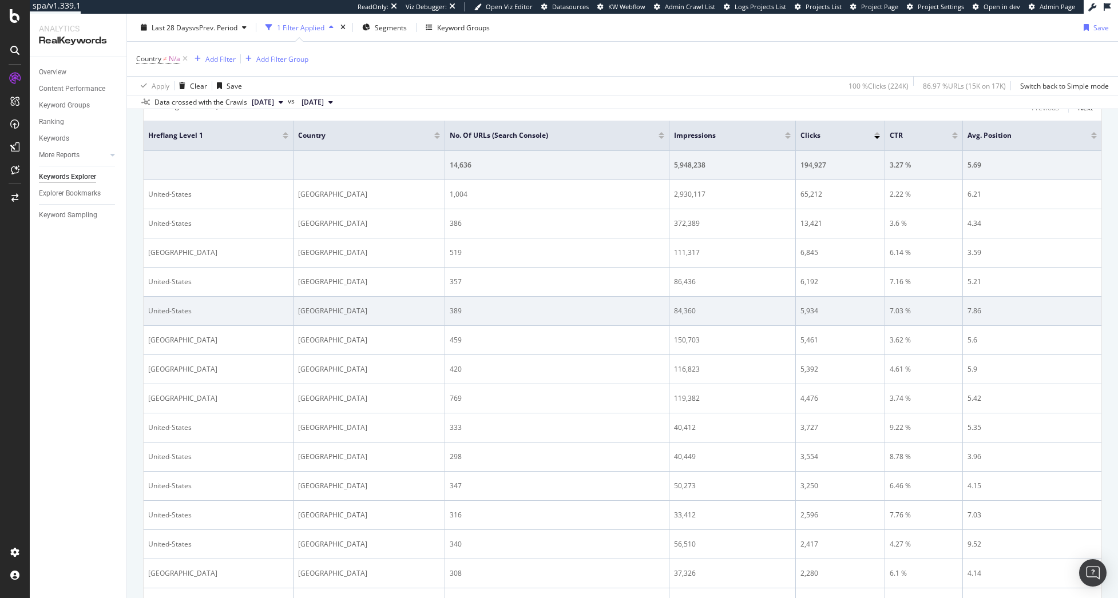
scroll to position [400, 0]
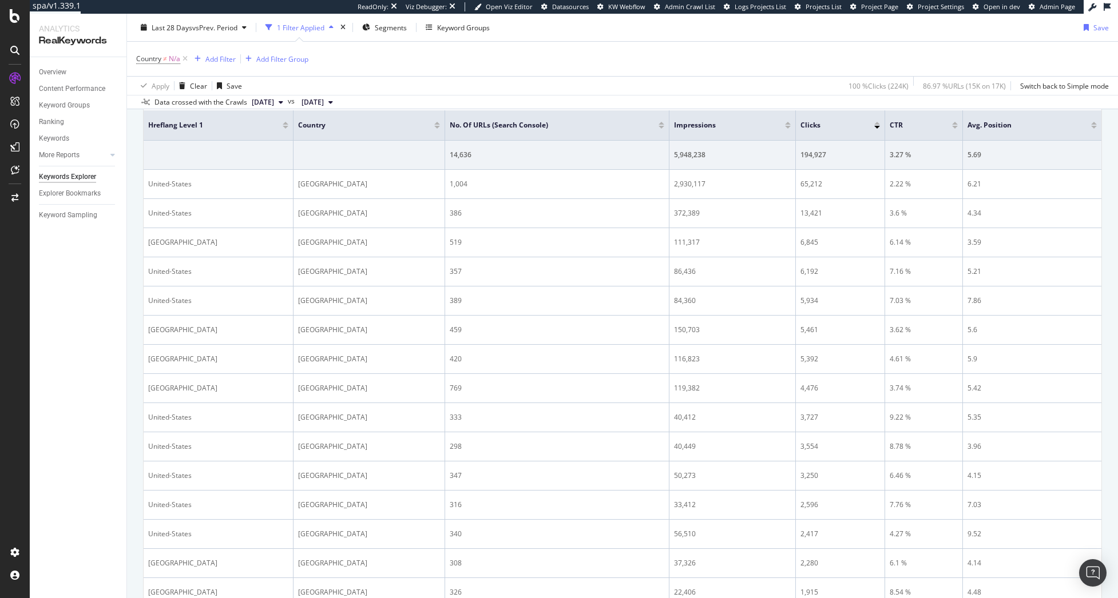
click at [12, 316] on div at bounding box center [14, 306] width 27 height 474
click at [63, 390] on div "Overview Content Performance Keyword Groups Ranking Keywords More Reports Count…" at bounding box center [78, 327] width 97 height 541
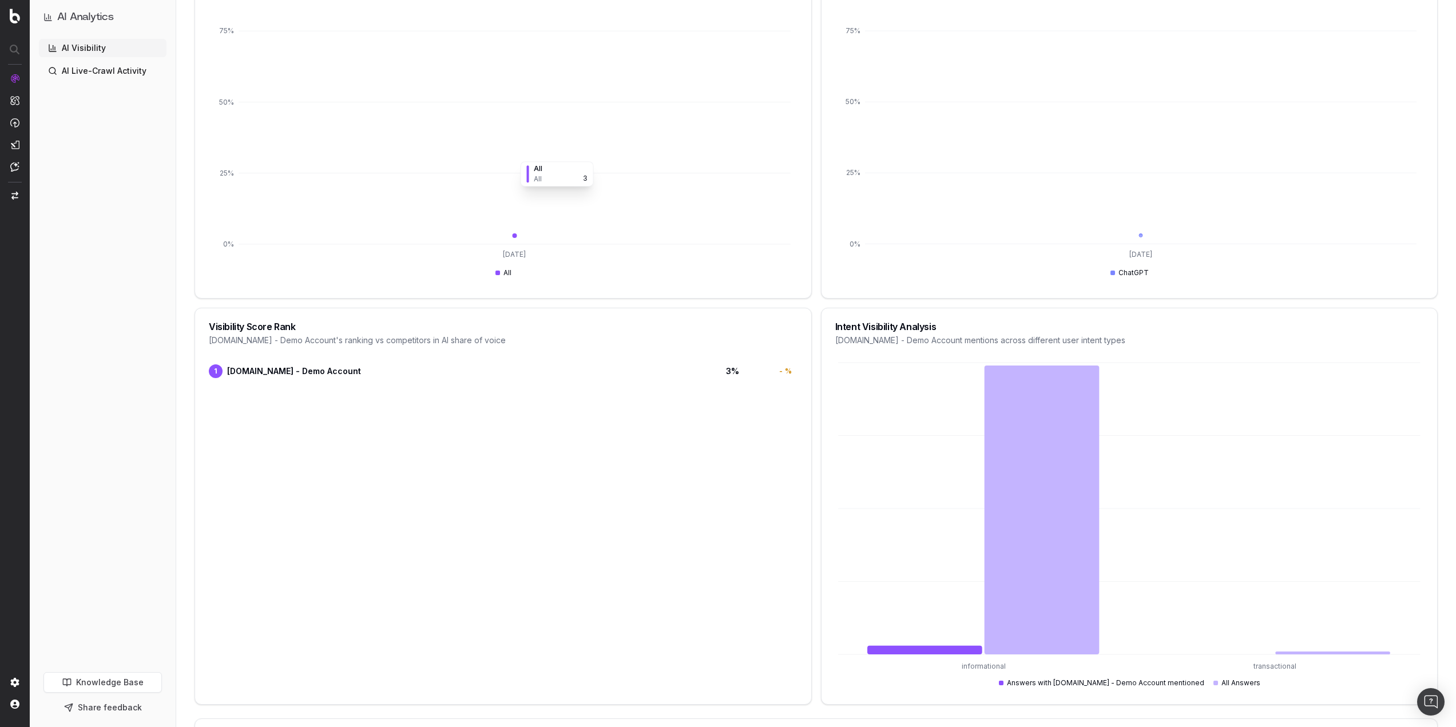
scroll to position [400, 0]
click at [575, 204] on icon "10/5/2025 0% 25% 50% 75% 100%" at bounding box center [503, 116] width 589 height 331
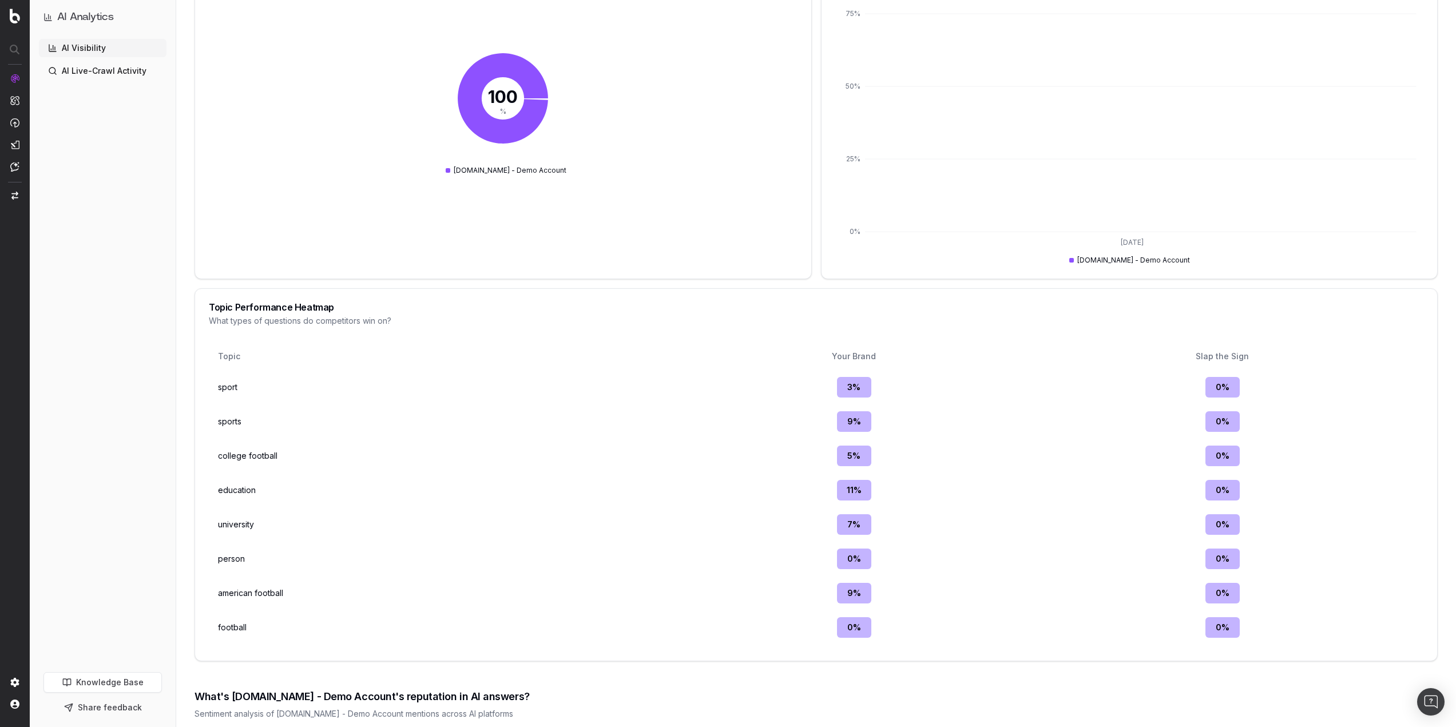
scroll to position [1740, 0]
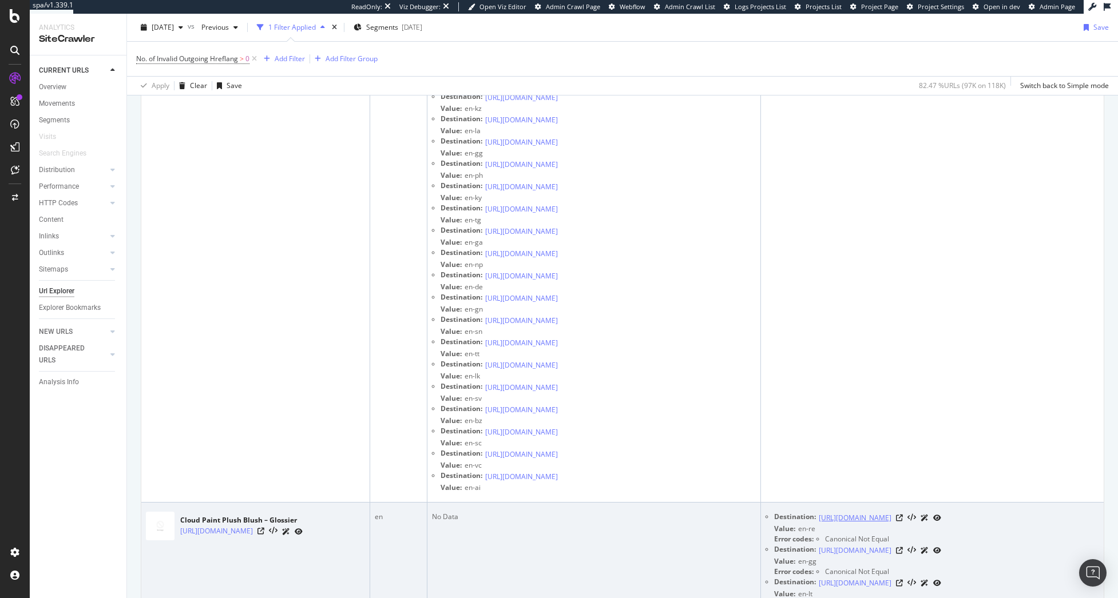
scroll to position [2402, 0]
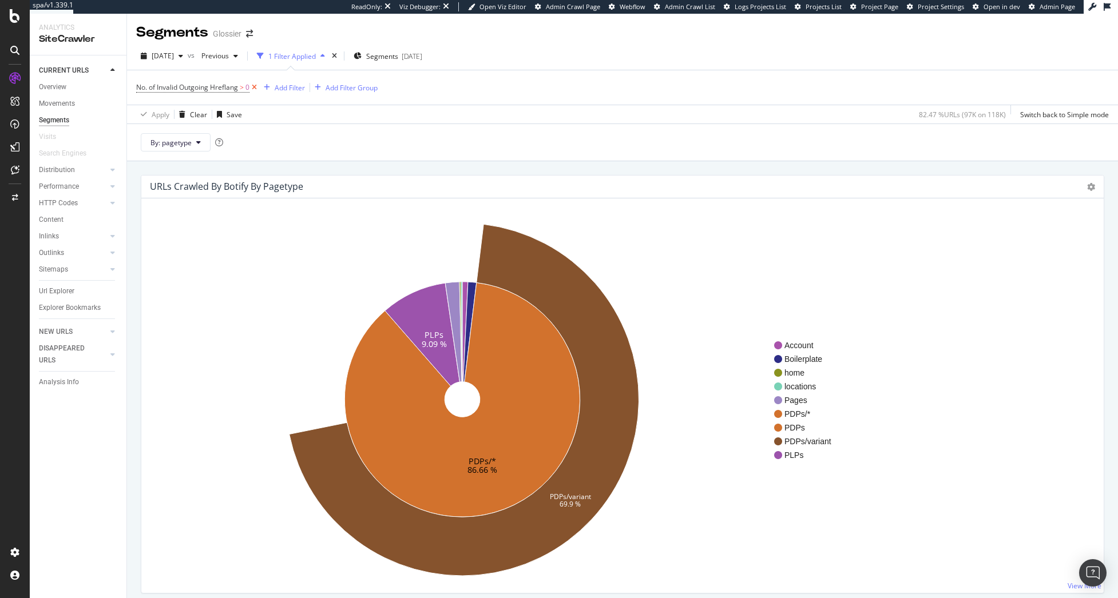
click at [259, 87] on icon at bounding box center [254, 87] width 10 height 11
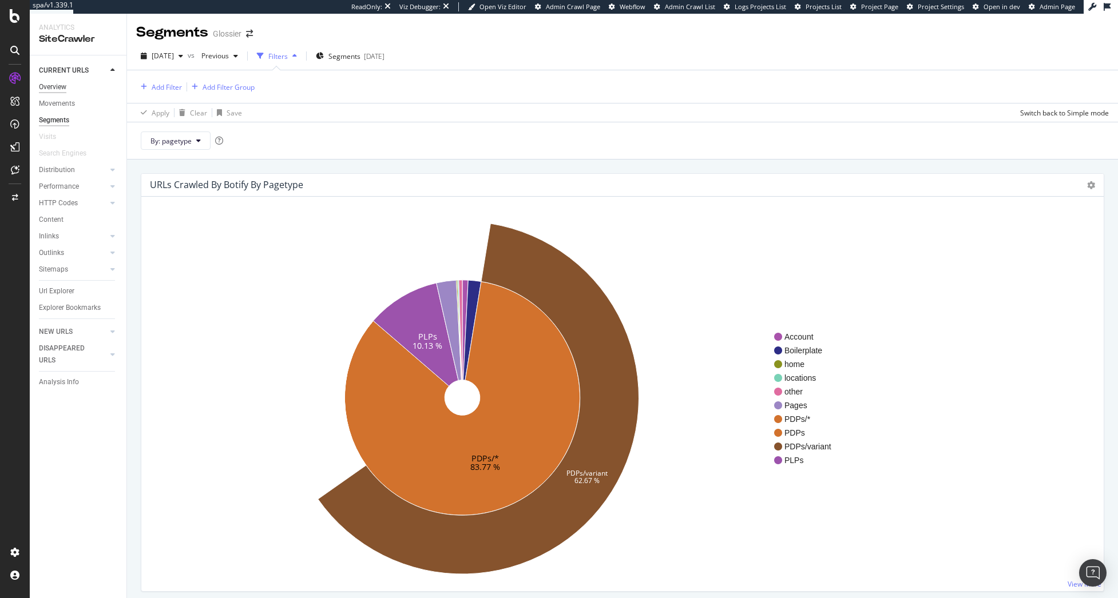
click at [50, 84] on div "Overview" at bounding box center [52, 87] width 27 height 12
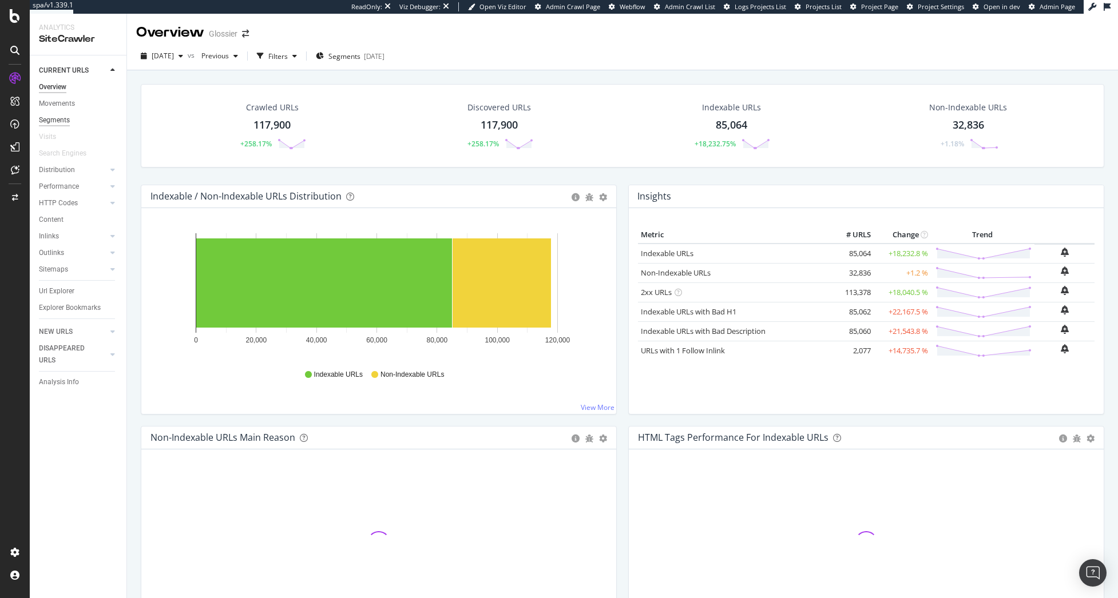
click at [63, 119] on div "Segments" at bounding box center [54, 120] width 31 height 12
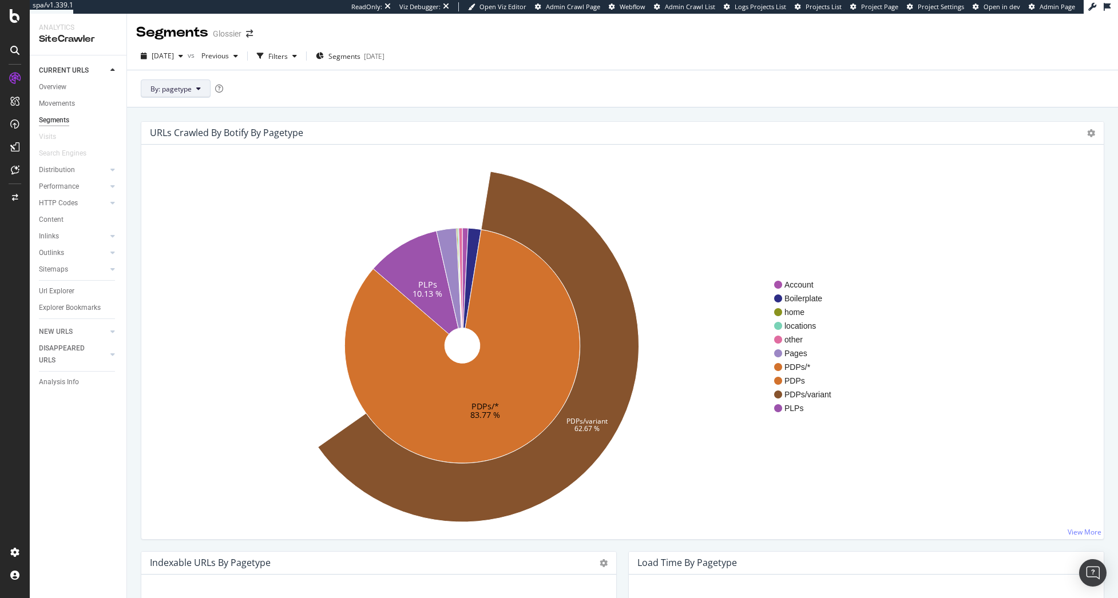
click at [185, 88] on span "By: pagetype" at bounding box center [170, 89] width 41 height 10
click at [177, 170] on span "hreflang" at bounding box center [212, 172] width 124 height 10
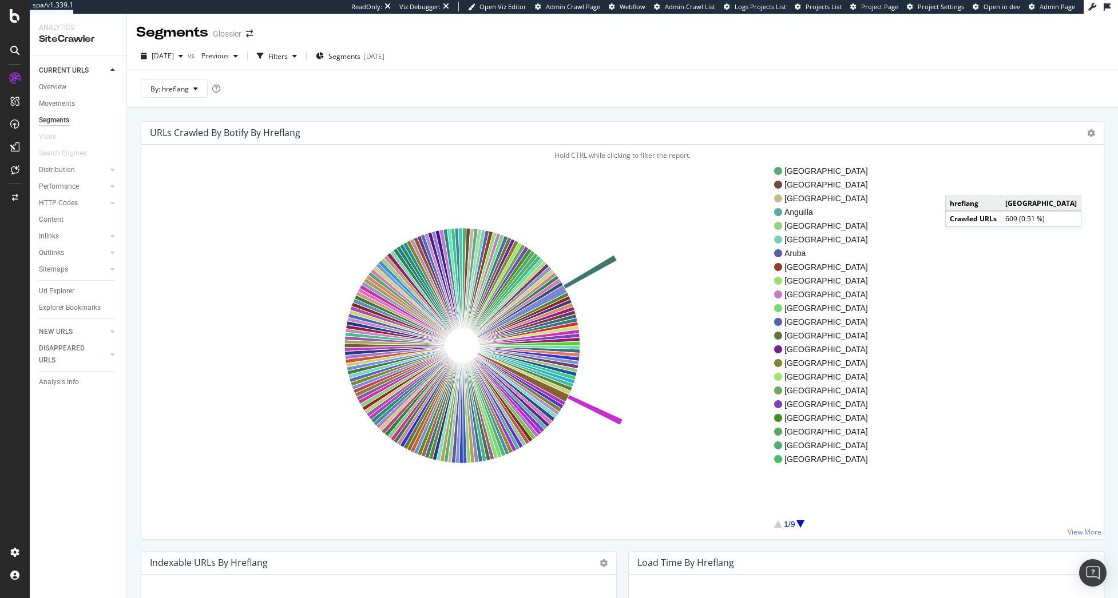
click at [1078, 130] on div "URLs Crawled By Botify By hreflang Sunburst Treemap Table Expand Export as CSV …" at bounding box center [622, 133] width 962 height 23
click at [1087, 132] on icon at bounding box center [1091, 133] width 8 height 8
click at [1075, 196] on span "Table" at bounding box center [1058, 195] width 92 height 15
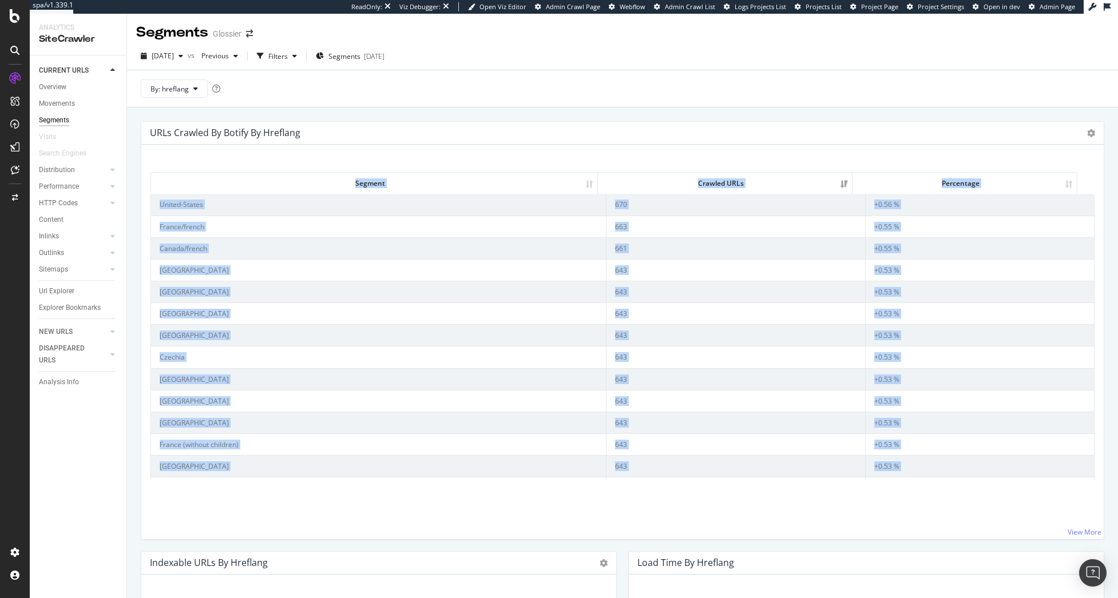
drag, startPoint x: 982, startPoint y: 465, endPoint x: 145, endPoint y: 180, distance: 884.1
click at [145, 180] on div "Segment Crawled URLs Percentage Segment Crawled URLs Percentage United-States 6…" at bounding box center [622, 342] width 962 height 395
copy div "Segment Crawled URLs Percentage Segment Crawled URLs Percentage United-States 6…"
